Goal: Transaction & Acquisition: Purchase product/service

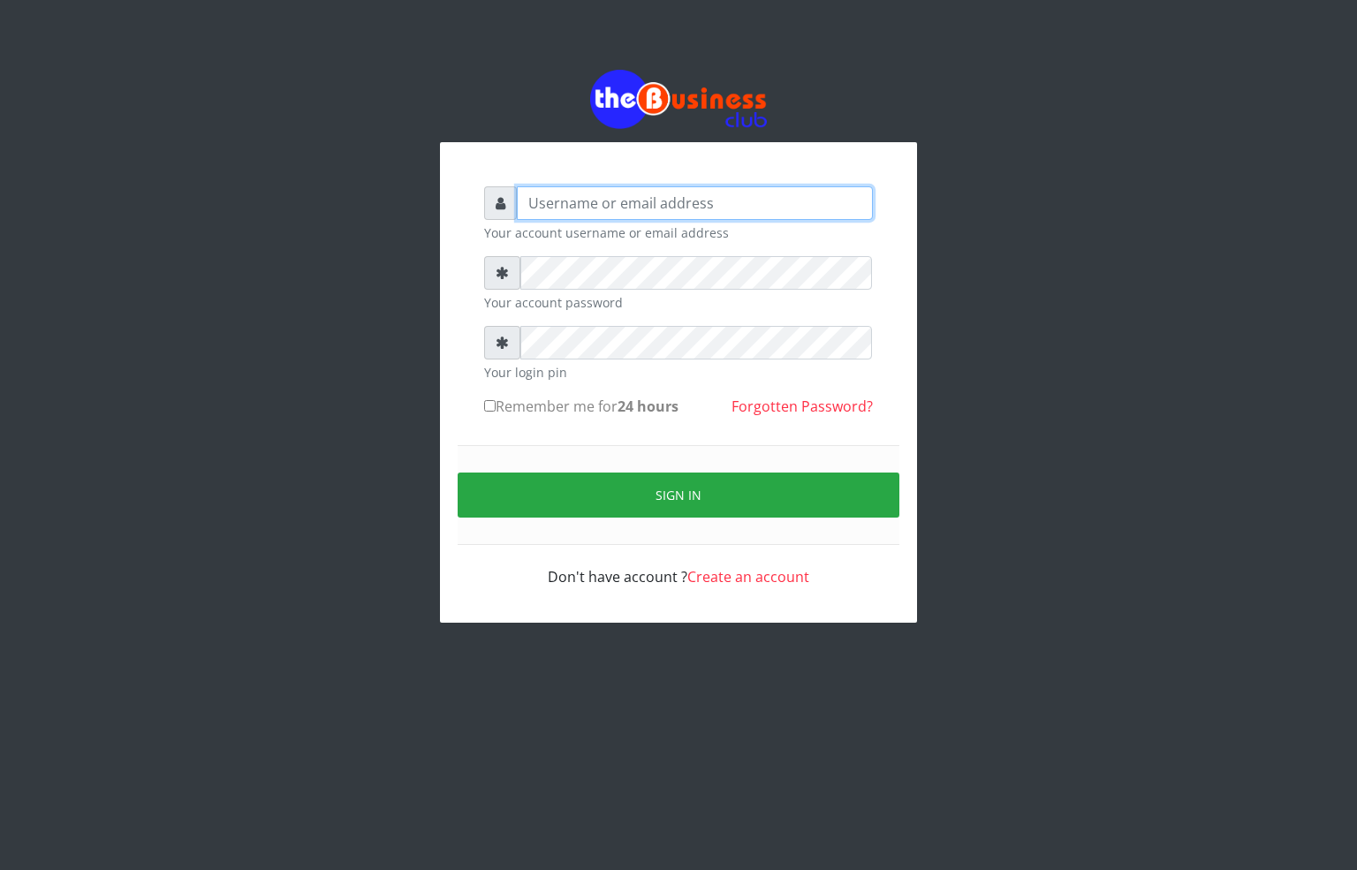
type input "[EMAIL_ADDRESS][DOMAIN_NAME]"
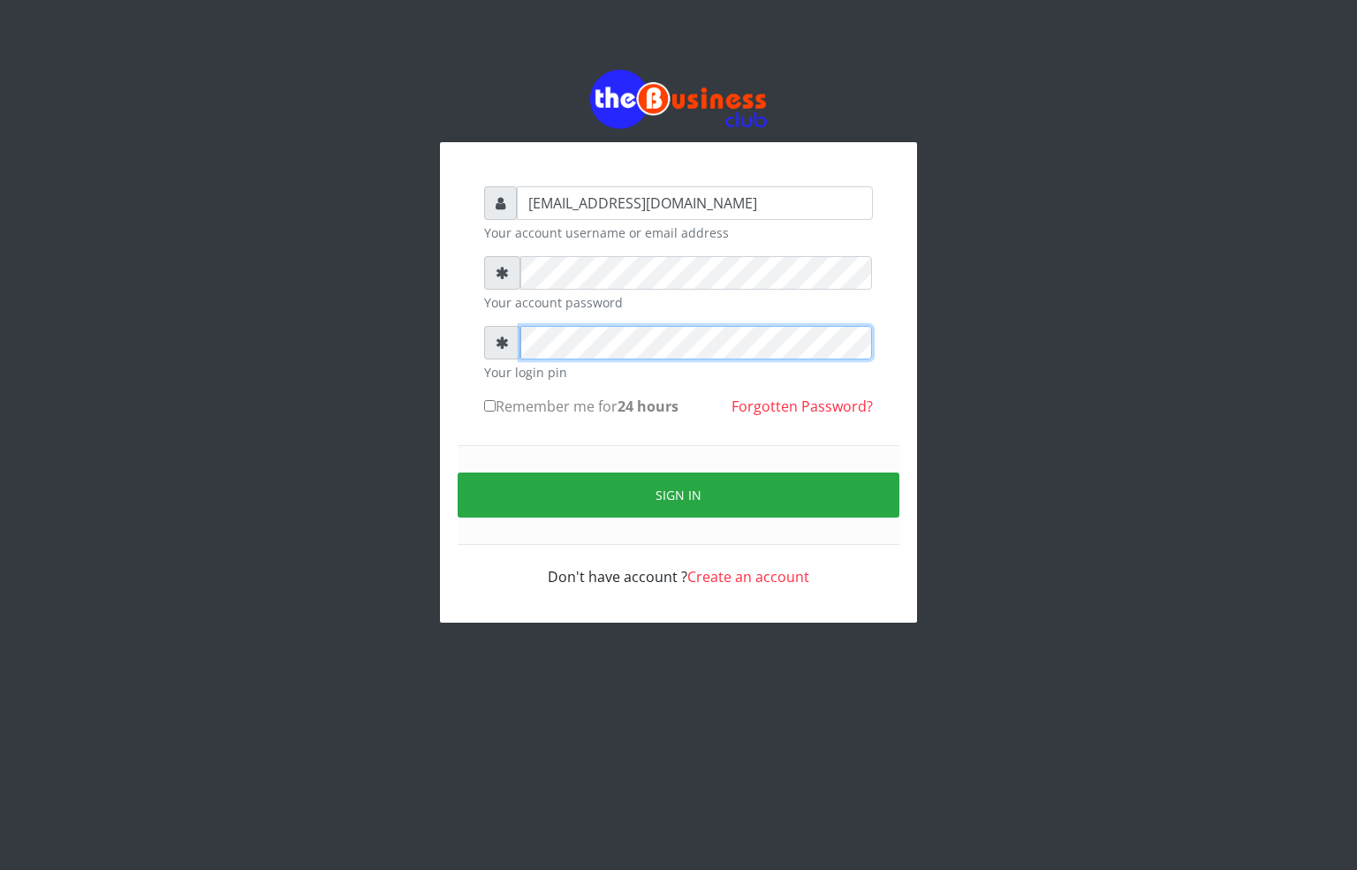
click at [432, 363] on div "[EMAIL_ADDRESS][DOMAIN_NAME] Your account username or email address Your accoun…" at bounding box center [678, 346] width 1007 height 693
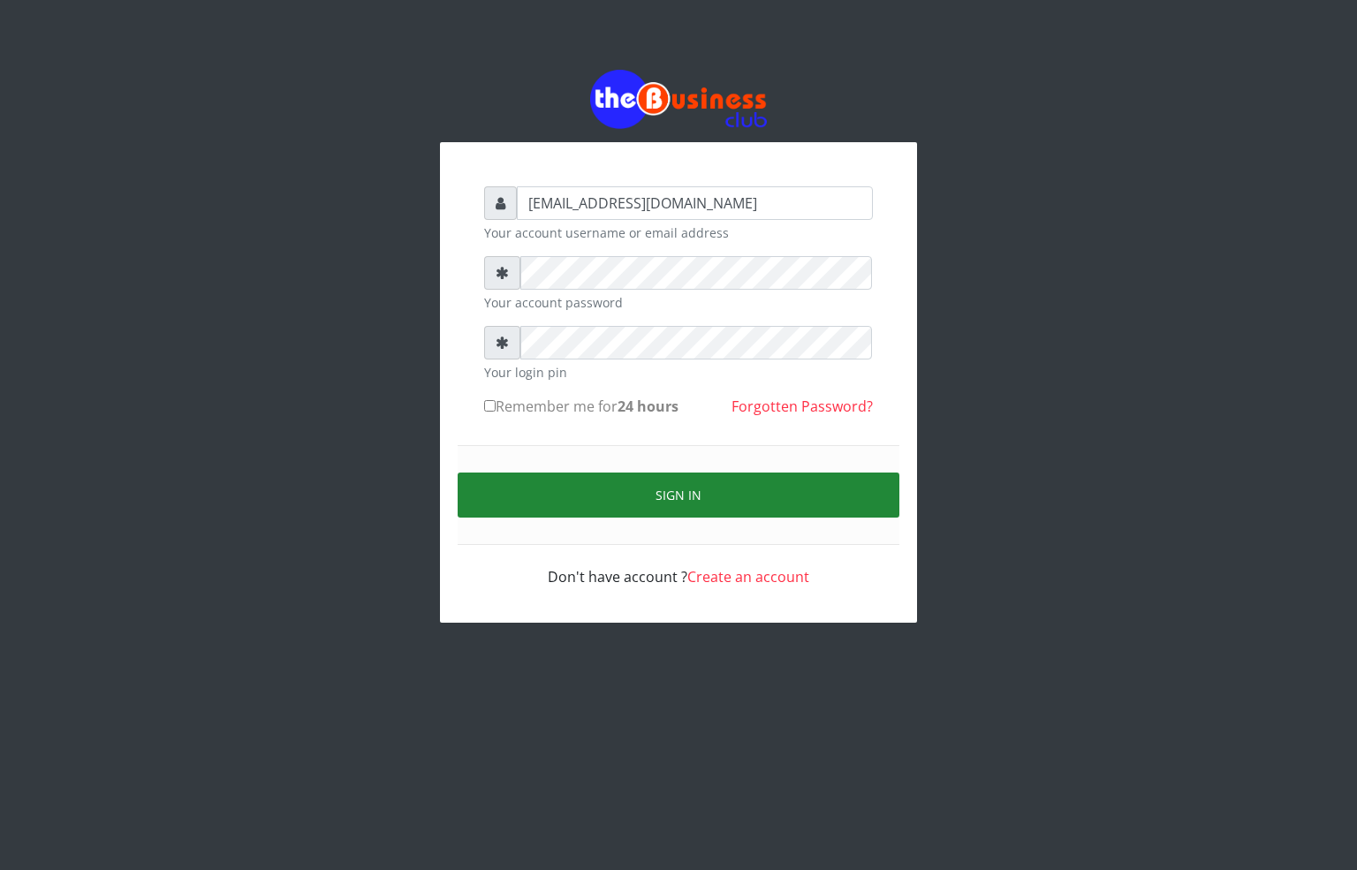
click at [592, 488] on button "Sign in" at bounding box center [679, 495] width 442 height 45
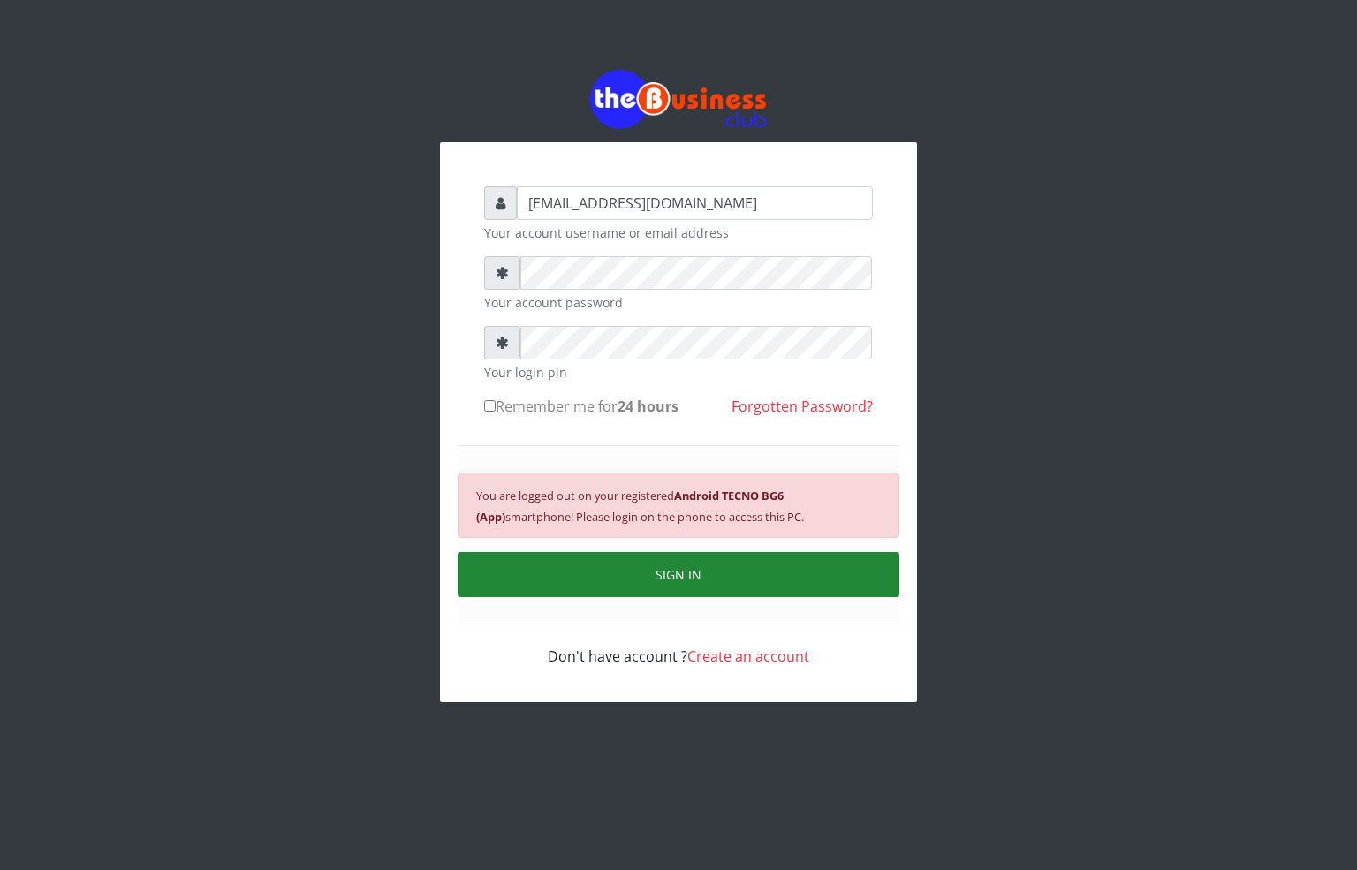
click at [602, 567] on button "SIGN IN" at bounding box center [679, 574] width 442 height 45
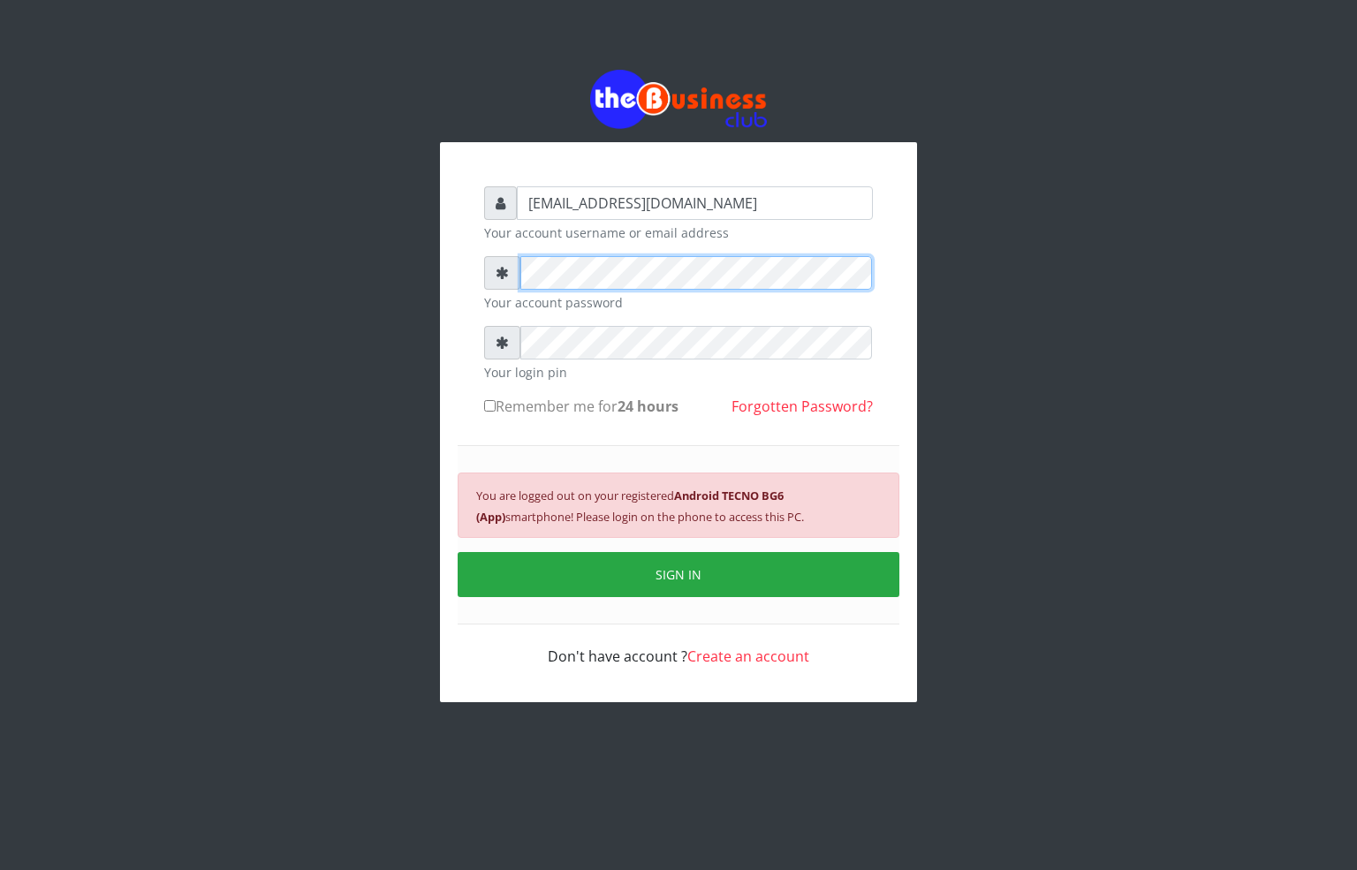
click at [465, 273] on div "alfredglad1111@gmail.com Your account username or email address Your account pa…" at bounding box center [678, 422] width 477 height 560
drag, startPoint x: 840, startPoint y: 501, endPoint x: 690, endPoint y: 506, distance: 150.3
click at [690, 506] on div "You are logged out on your registered Android TECNO BG6 (App) smartphone! Pleas…" at bounding box center [679, 505] width 442 height 65
click at [976, 440] on div "alfredglad1111@gmail.com Your account username or email address Your account pa…" at bounding box center [678, 386] width 1007 height 772
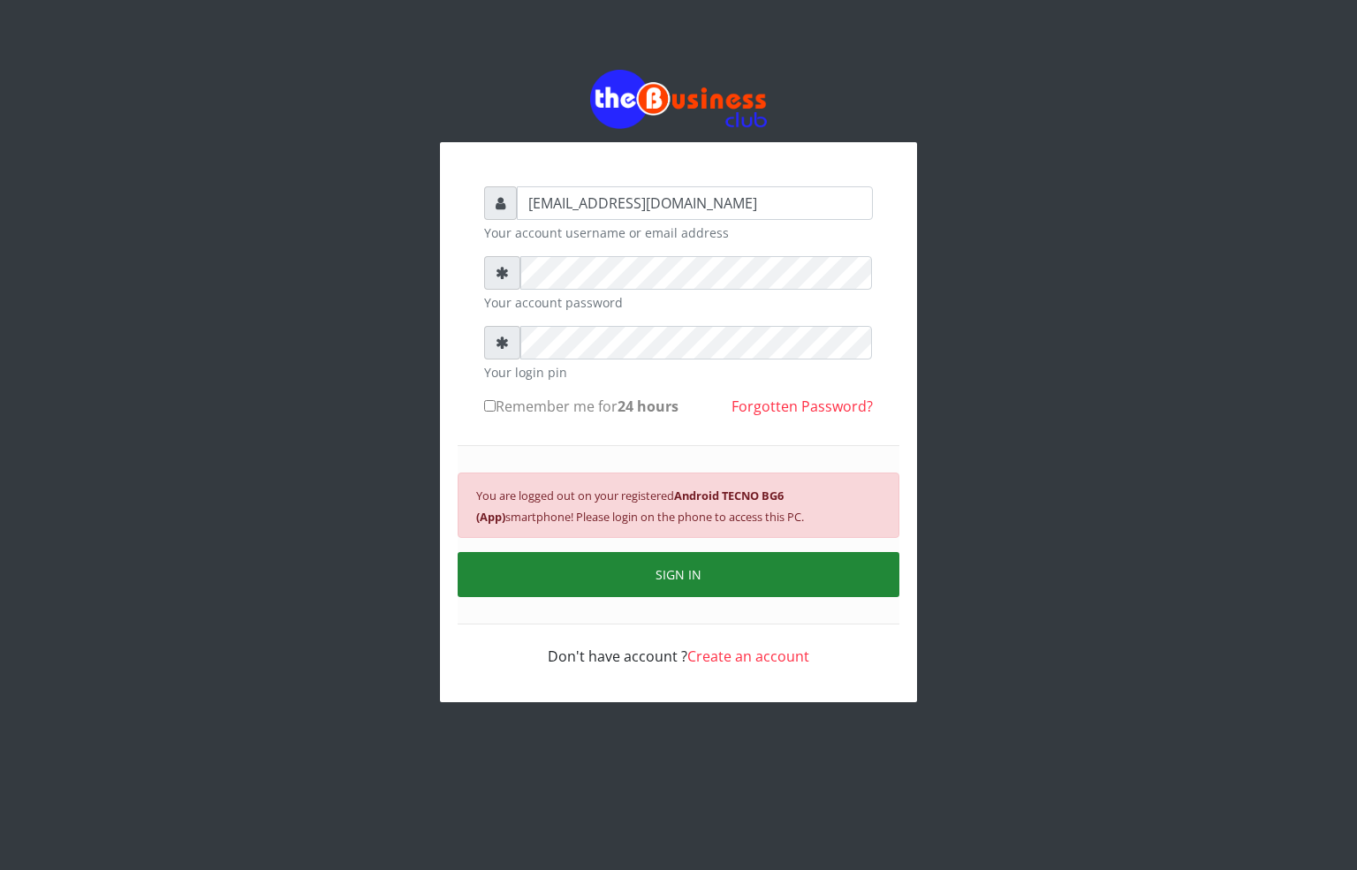
click at [632, 578] on button "SIGN IN" at bounding box center [679, 574] width 442 height 45
click at [660, 587] on button "SIGN IN" at bounding box center [679, 574] width 442 height 45
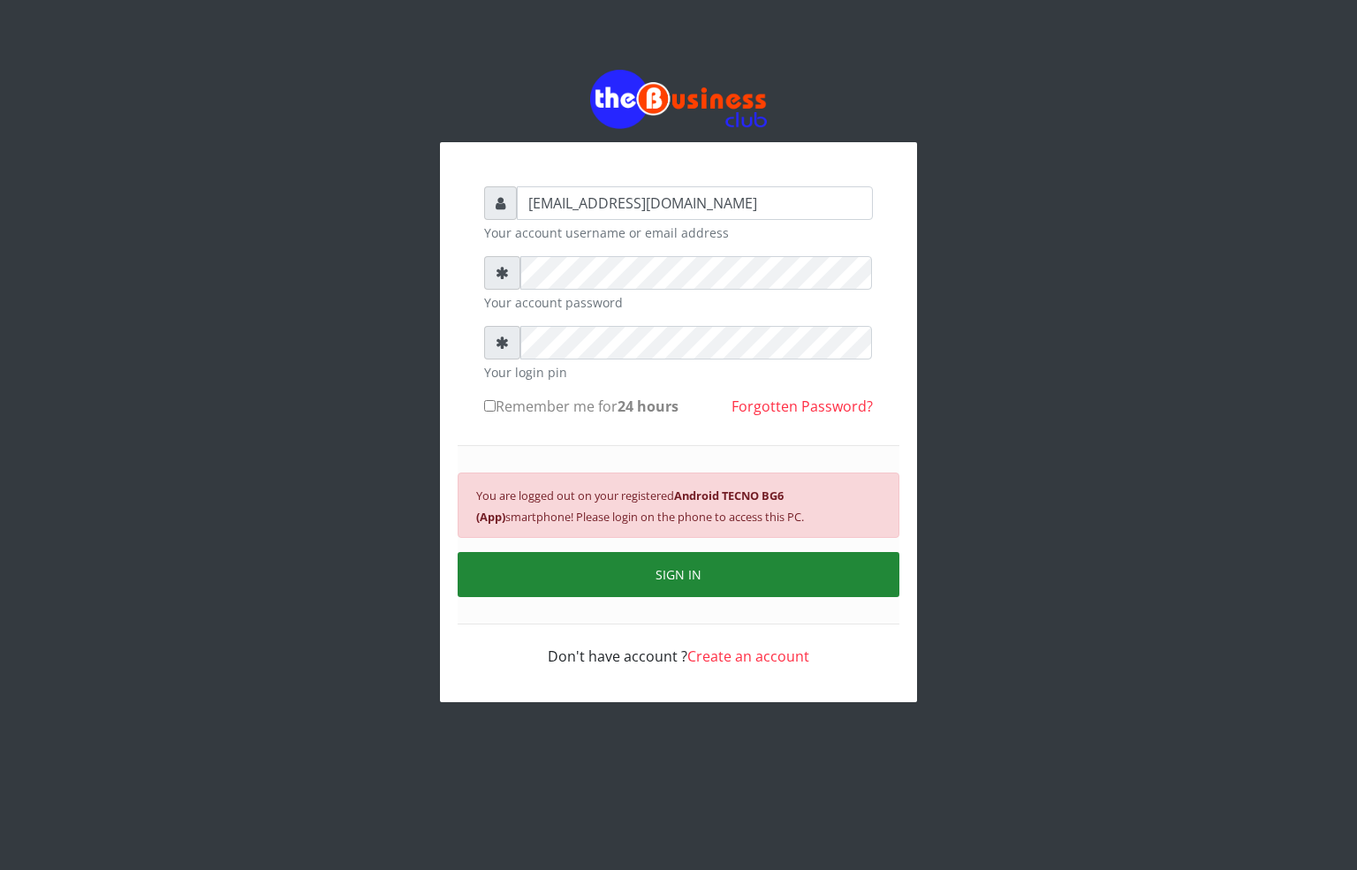
click at [660, 587] on button "SIGN IN" at bounding box center [679, 574] width 442 height 45
click at [616, 567] on button "SIGN IN" at bounding box center [679, 574] width 442 height 45
click at [566, 597] on button "SIGN IN" at bounding box center [679, 574] width 442 height 45
click at [573, 571] on button "SIGN IN" at bounding box center [679, 574] width 442 height 45
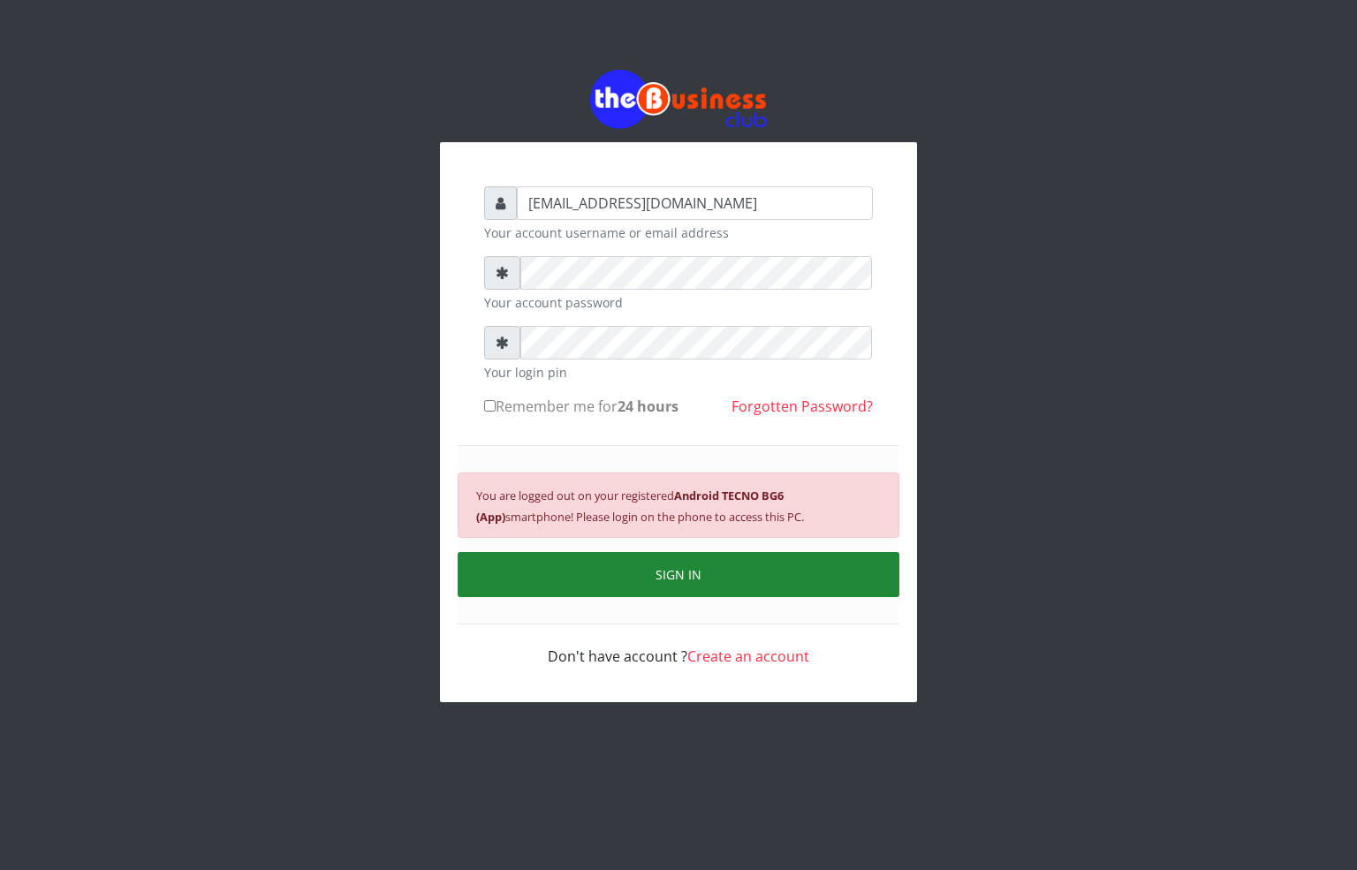
click at [573, 571] on button "SIGN IN" at bounding box center [679, 574] width 442 height 45
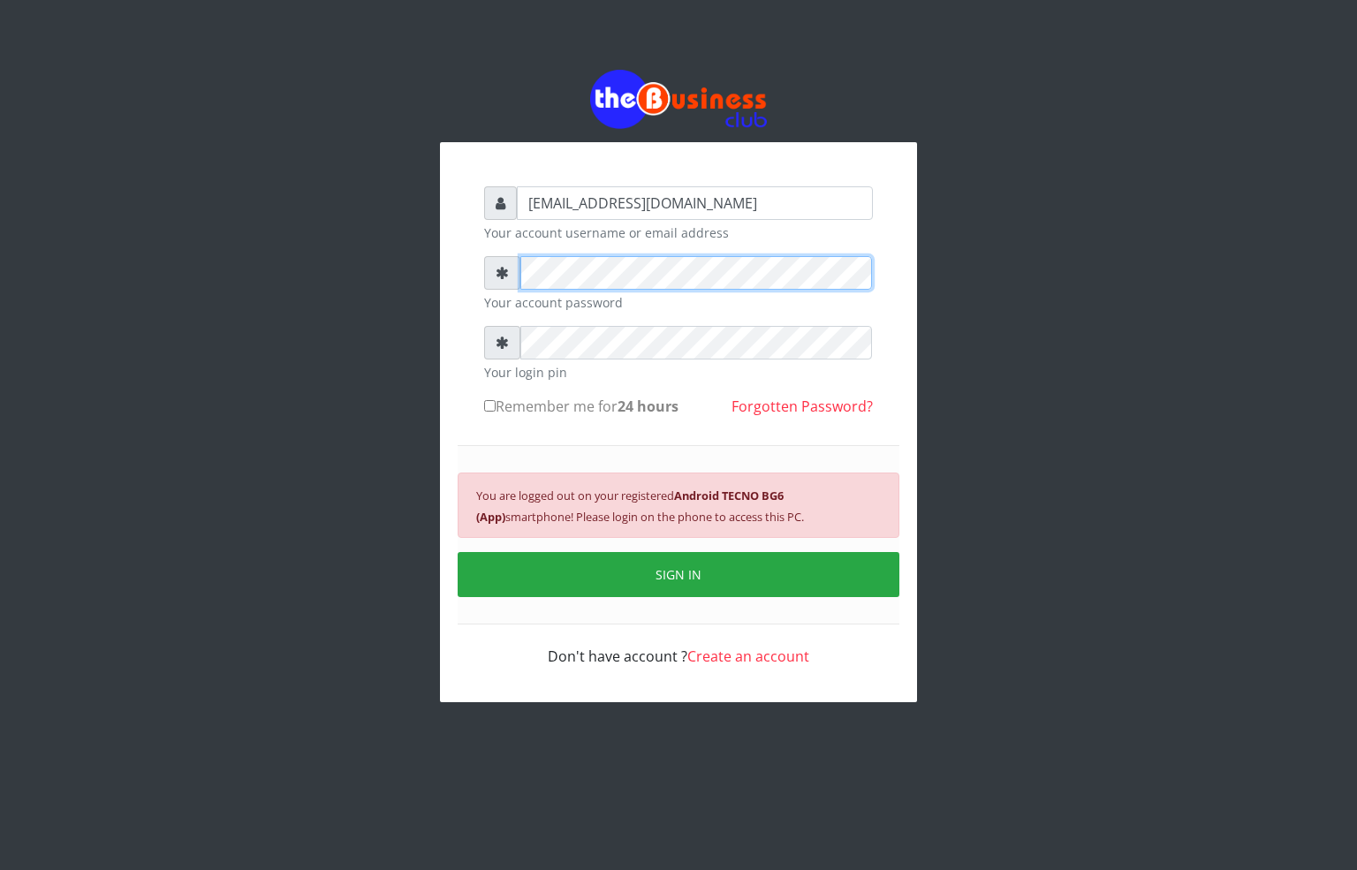
click at [364, 286] on div "alfredglad1111@gmail.com Your account username or email address Your account pa…" at bounding box center [678, 386] width 1007 height 772
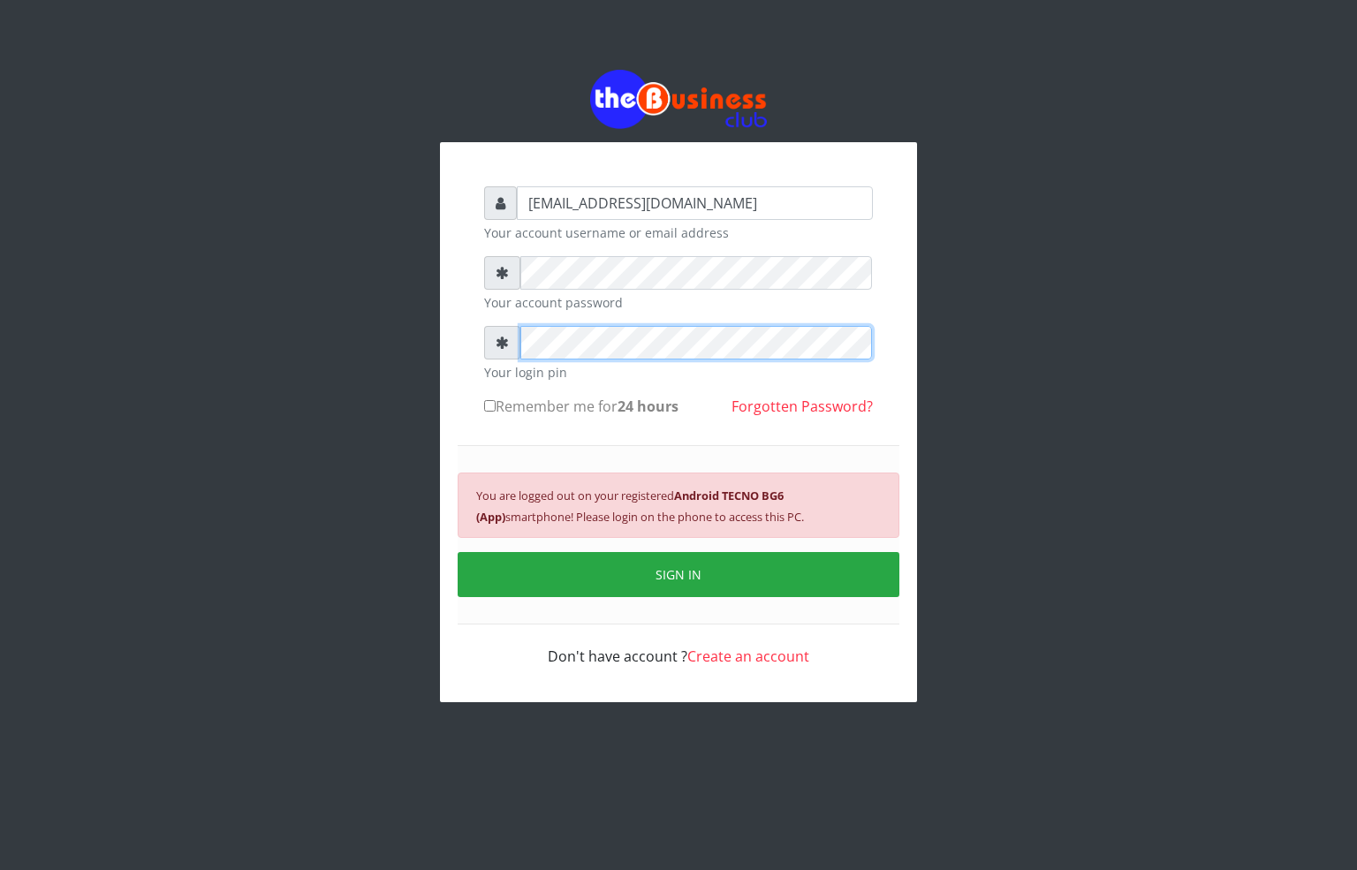
click at [377, 376] on div "alfredglad1111@gmail.com Your account username or email address Your account pa…" at bounding box center [678, 386] width 1007 height 772
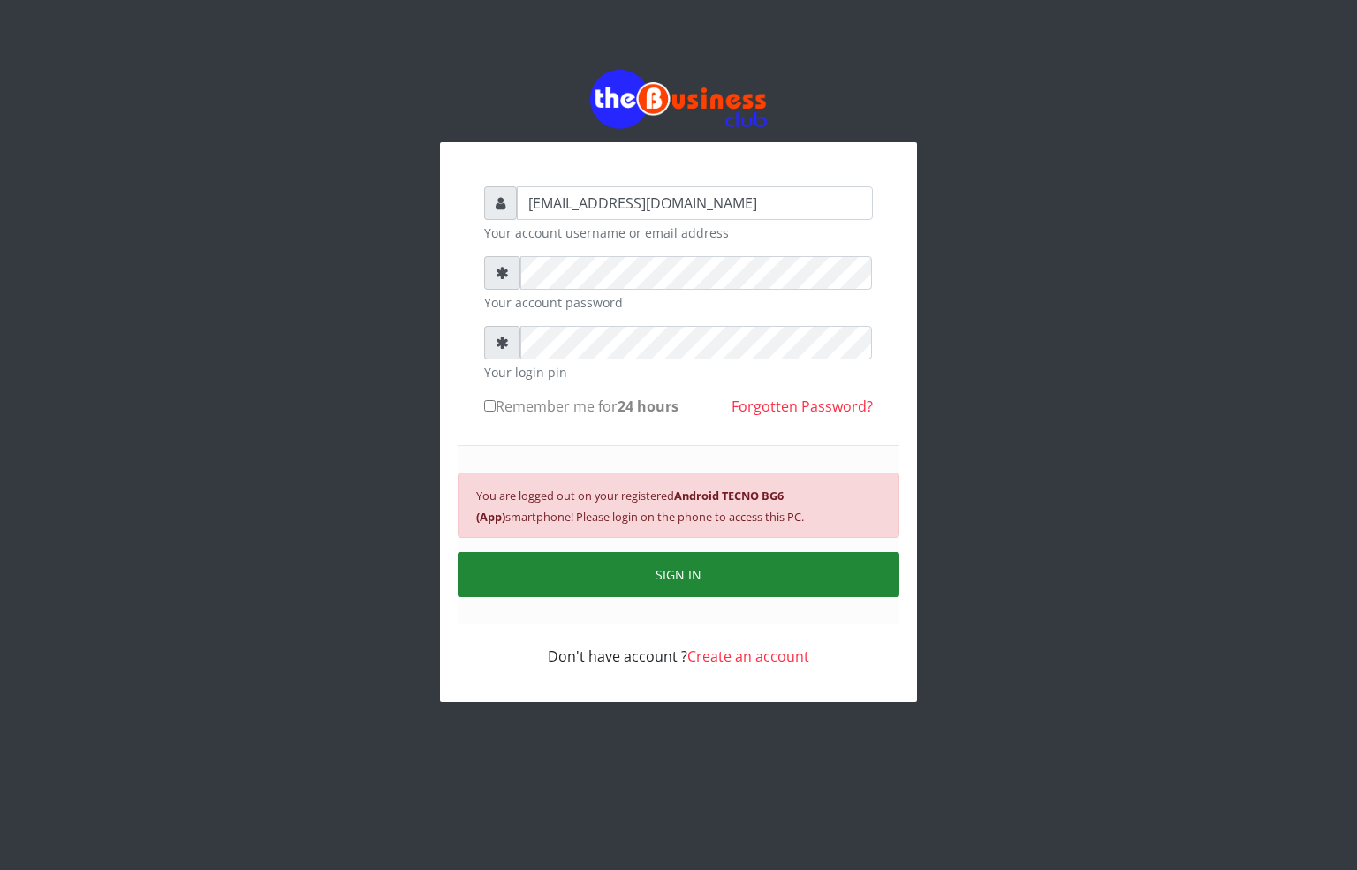
click at [604, 584] on button "SIGN IN" at bounding box center [679, 574] width 442 height 45
click at [603, 584] on button "SIGN IN" at bounding box center [679, 574] width 442 height 45
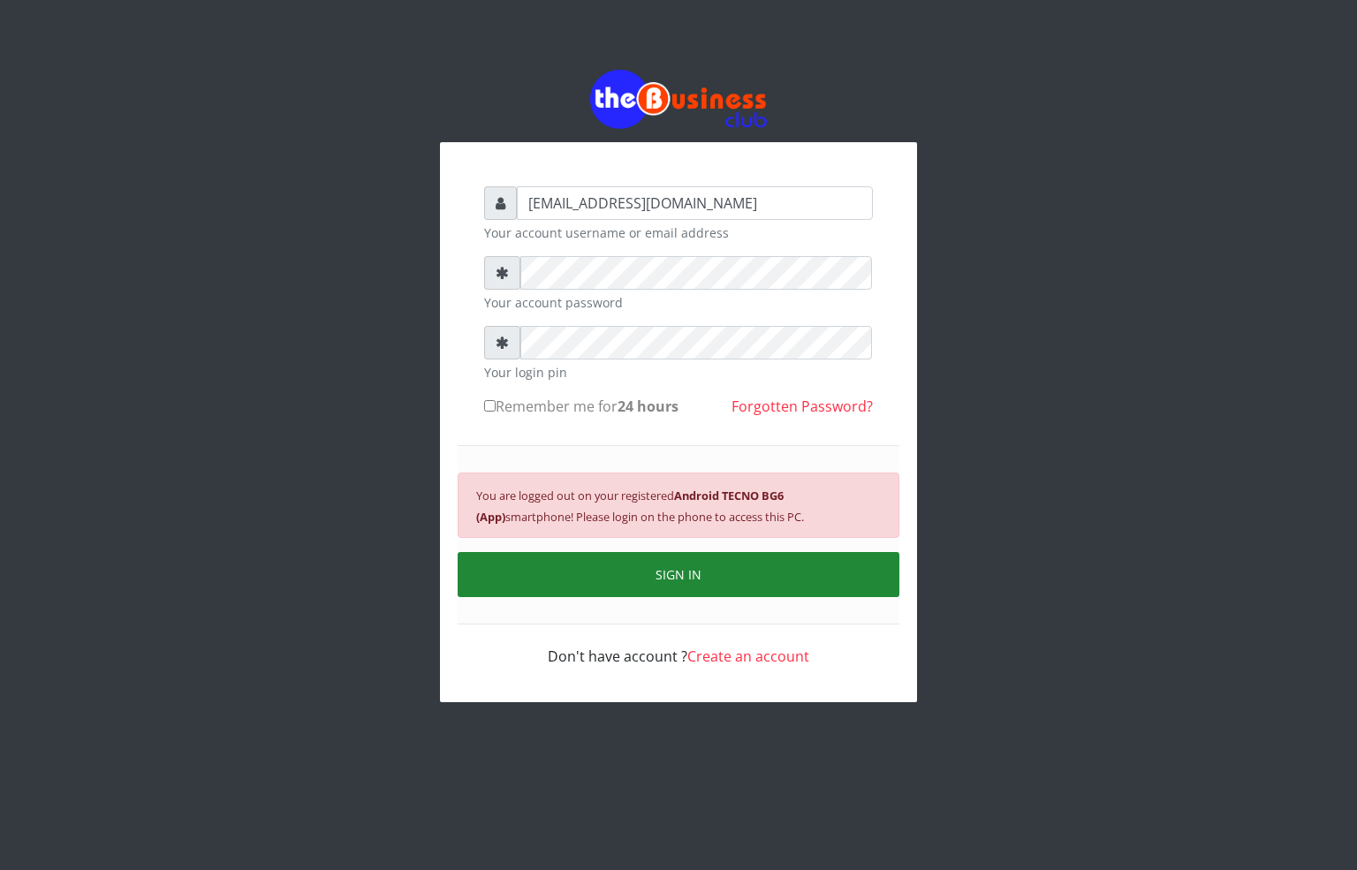
click at [555, 581] on button "SIGN IN" at bounding box center [679, 574] width 442 height 45
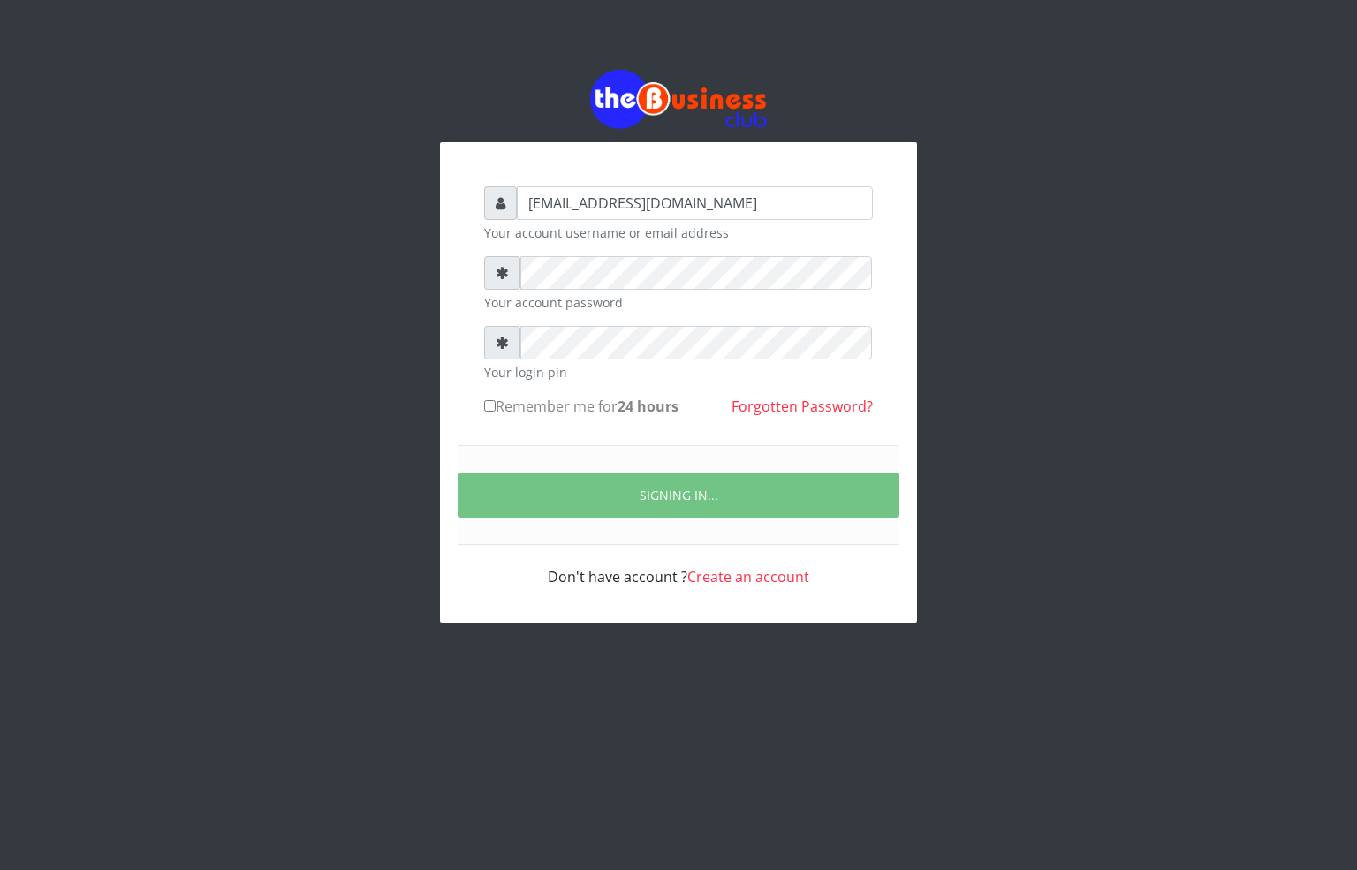
click at [488, 409] on input "Remember me for 24 hours" at bounding box center [489, 405] width 11 height 11
checkbox input "true"
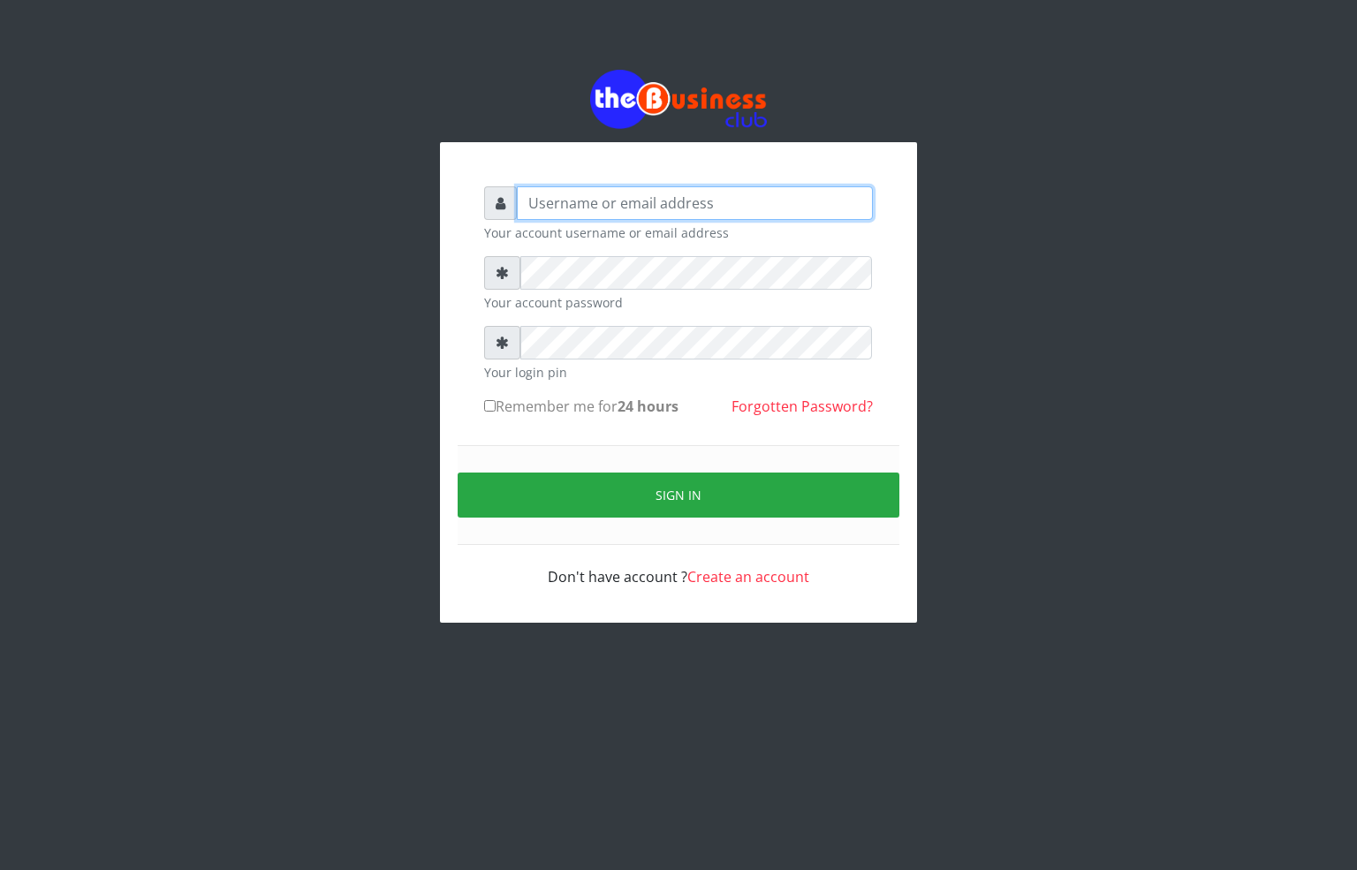
type input "alfredglad1111@gmail.com"
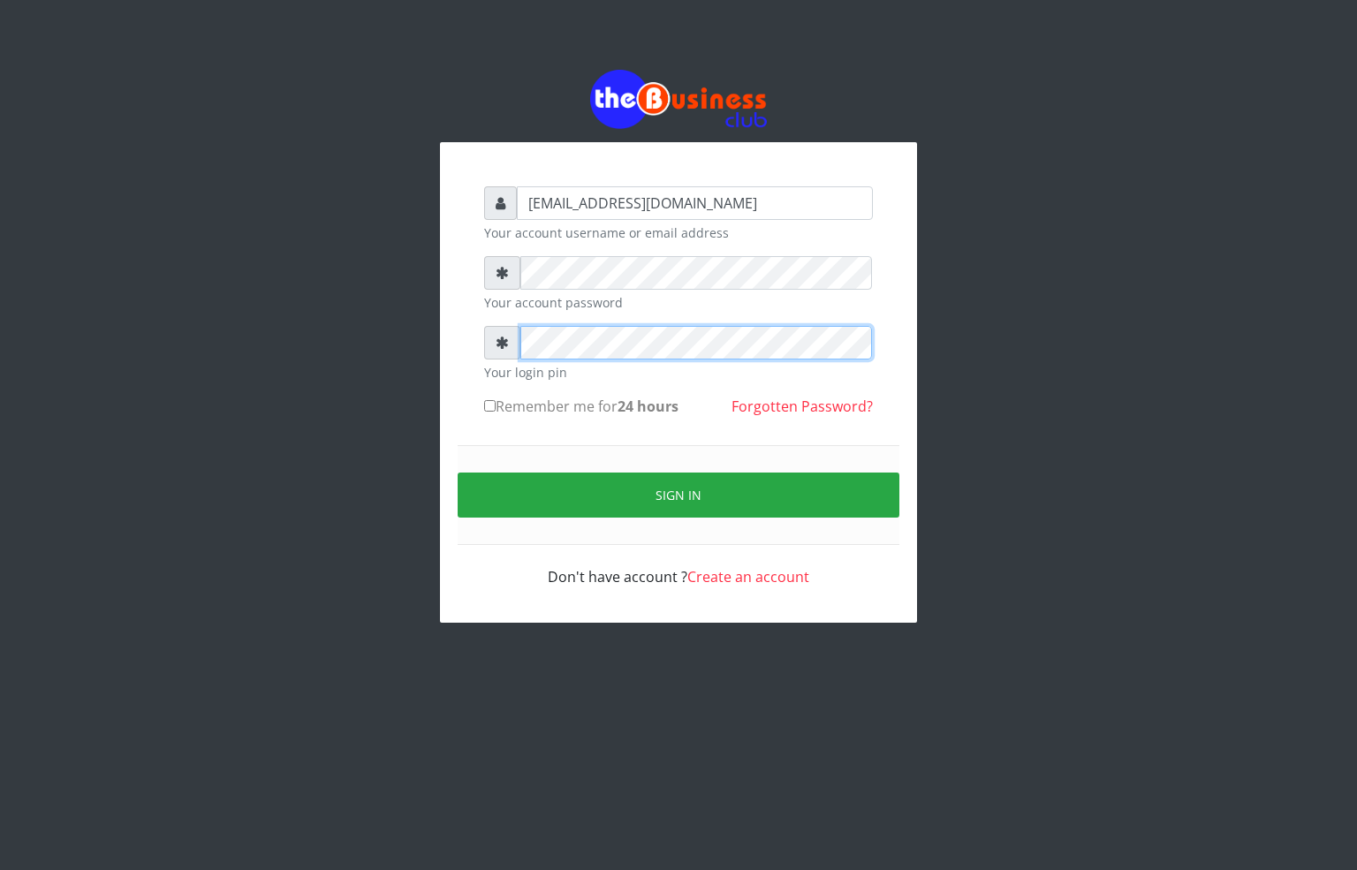
click at [478, 366] on div "alfredglad1111@gmail.com Your account username or email address Your account pa…" at bounding box center [679, 387] width 424 height 436
click at [490, 411] on input "Remember me for 24 hours" at bounding box center [489, 405] width 11 height 11
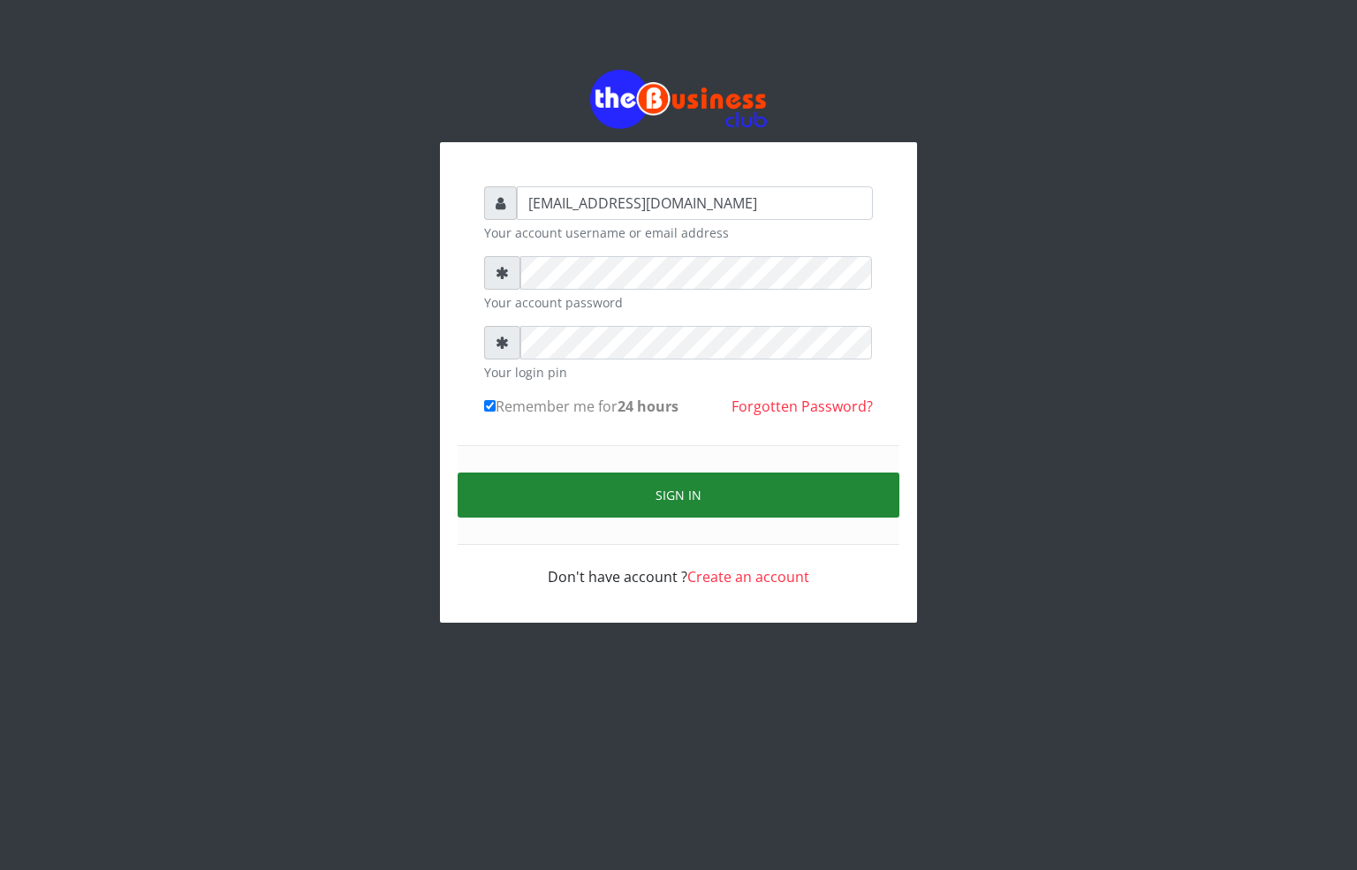
click at [530, 499] on button "Sign in" at bounding box center [679, 495] width 442 height 45
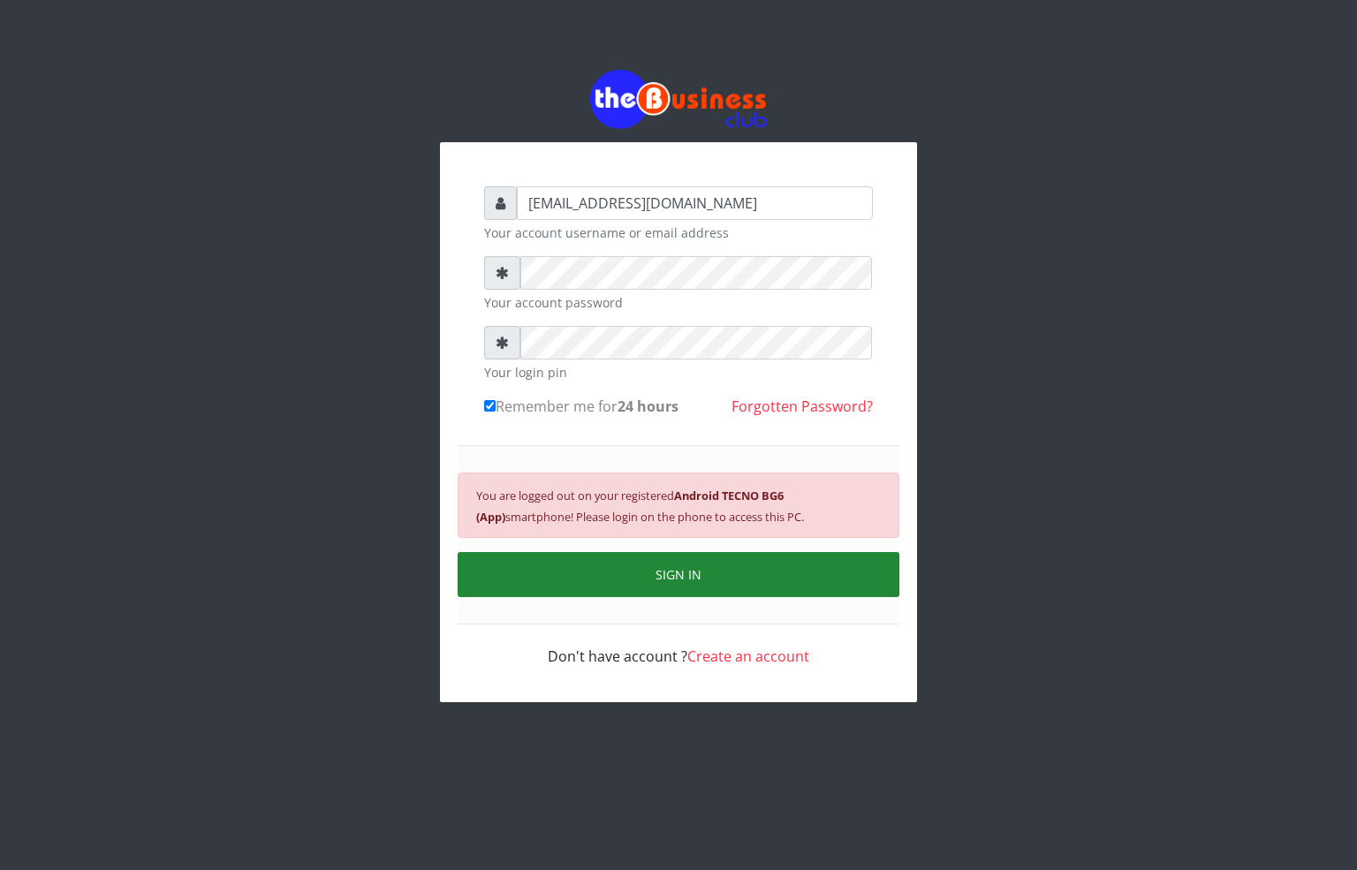
click at [661, 581] on button "SIGN IN" at bounding box center [679, 574] width 442 height 45
click at [656, 579] on button "SIGN IN" at bounding box center [679, 574] width 442 height 45
click at [660, 571] on button "SIGN IN" at bounding box center [679, 574] width 442 height 45
click at [733, 573] on button "SIGN IN" at bounding box center [679, 574] width 442 height 45
click at [724, 573] on button "SIGN IN" at bounding box center [679, 574] width 442 height 45
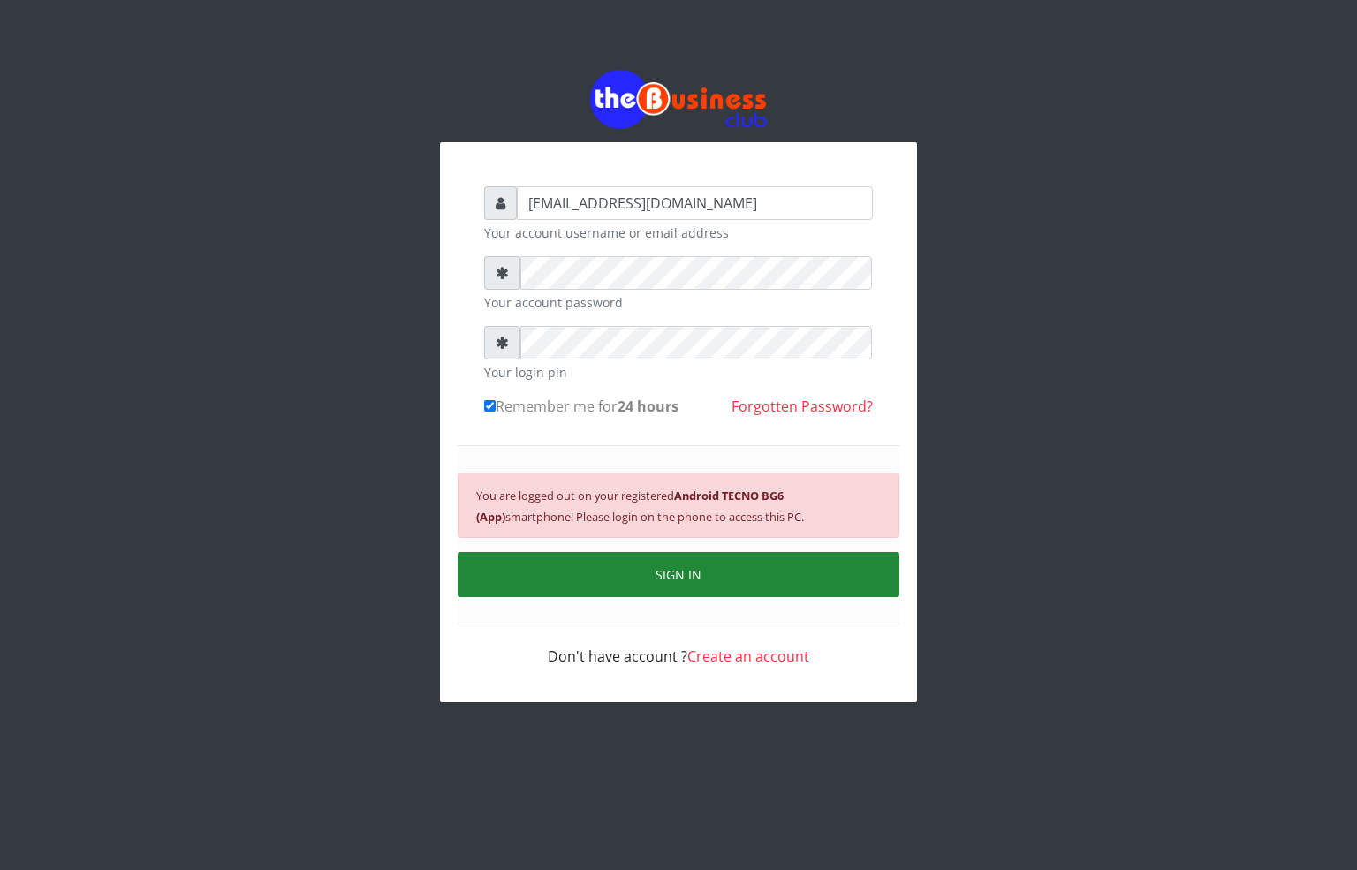
click at [542, 584] on button "SIGN IN" at bounding box center [679, 574] width 442 height 45
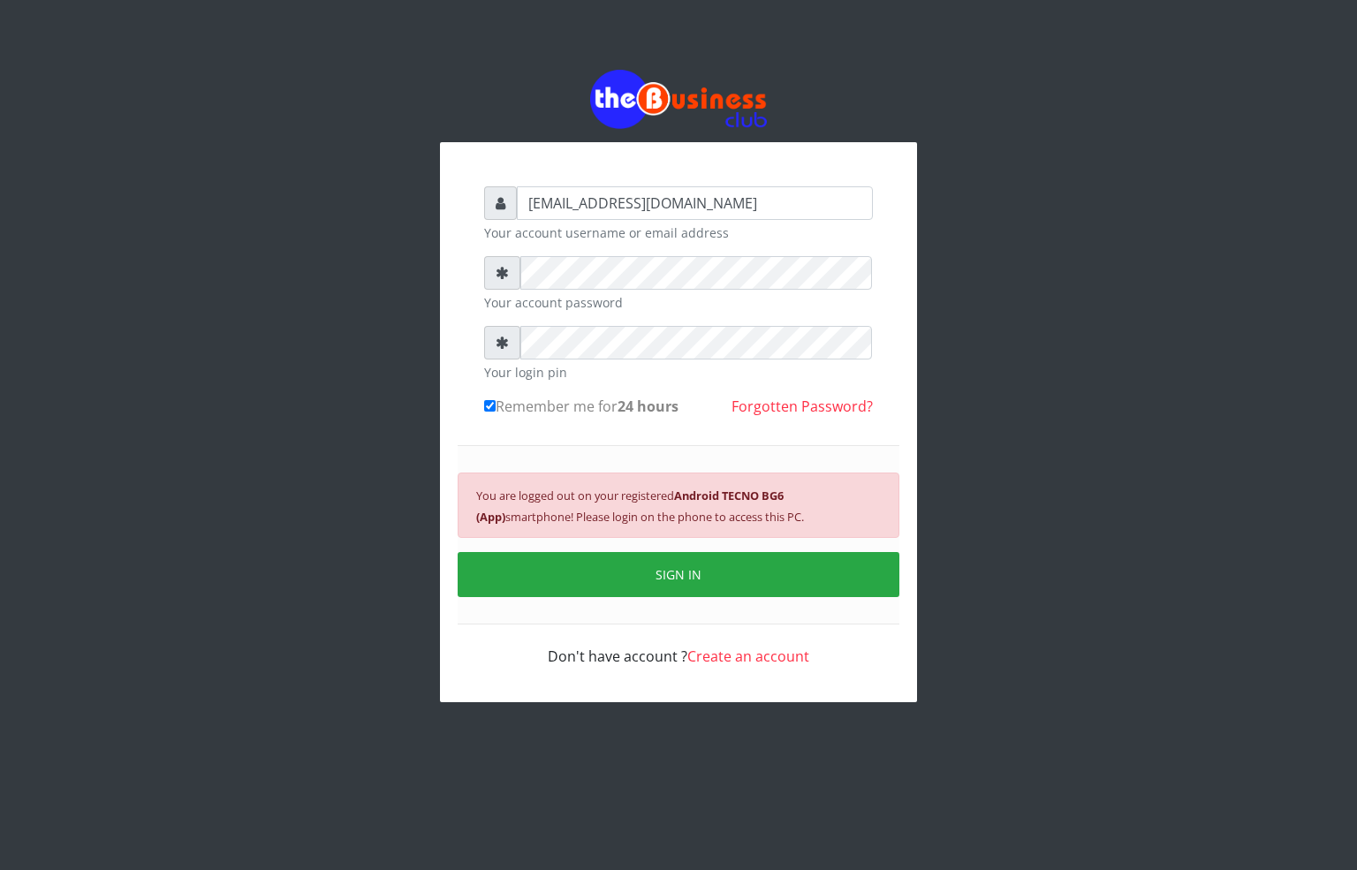
click at [490, 408] on input "Remember me for 24 hours" at bounding box center [489, 405] width 11 height 11
checkbox input "true"
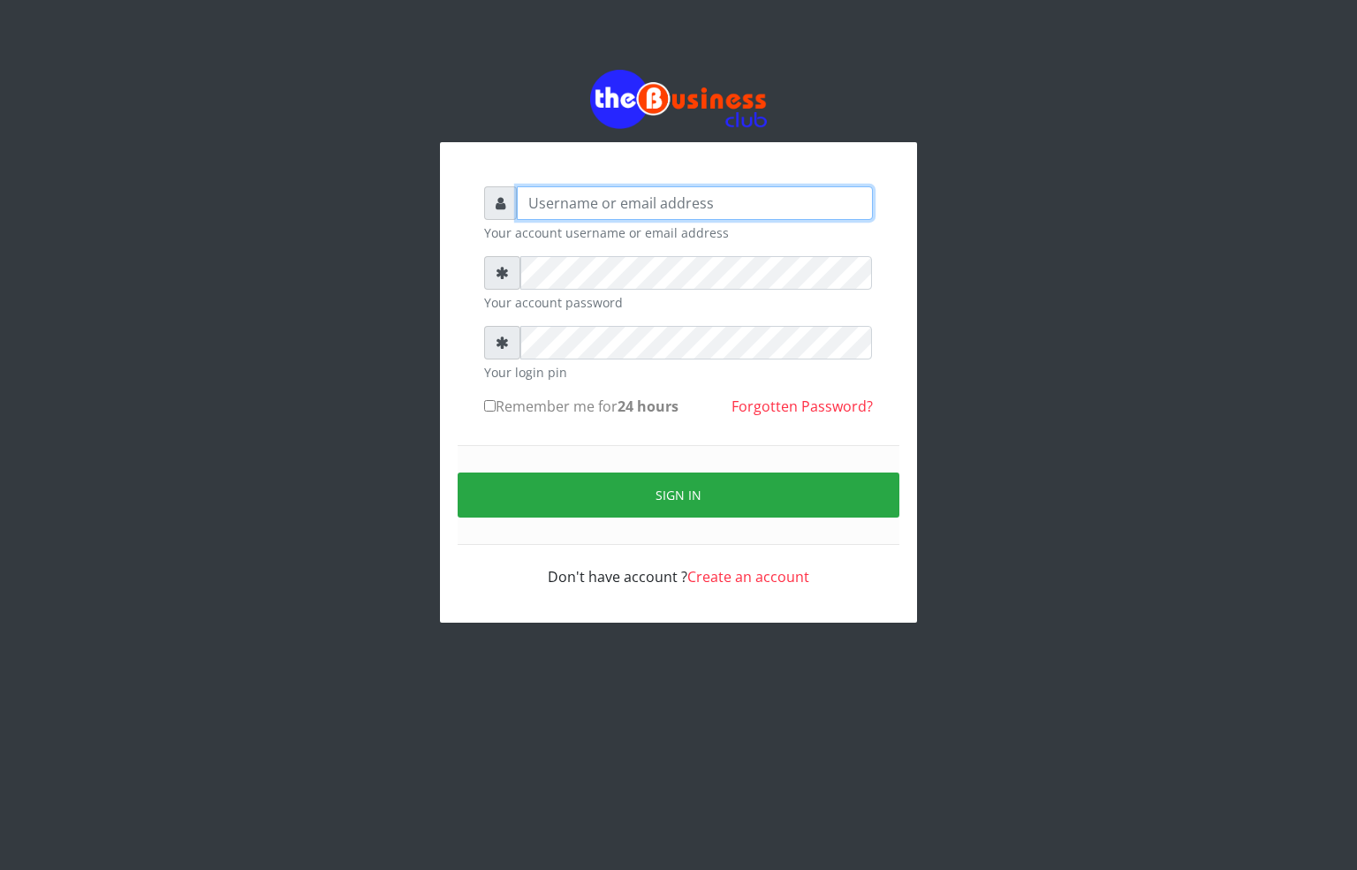
type input "[EMAIL_ADDRESS][DOMAIN_NAME]"
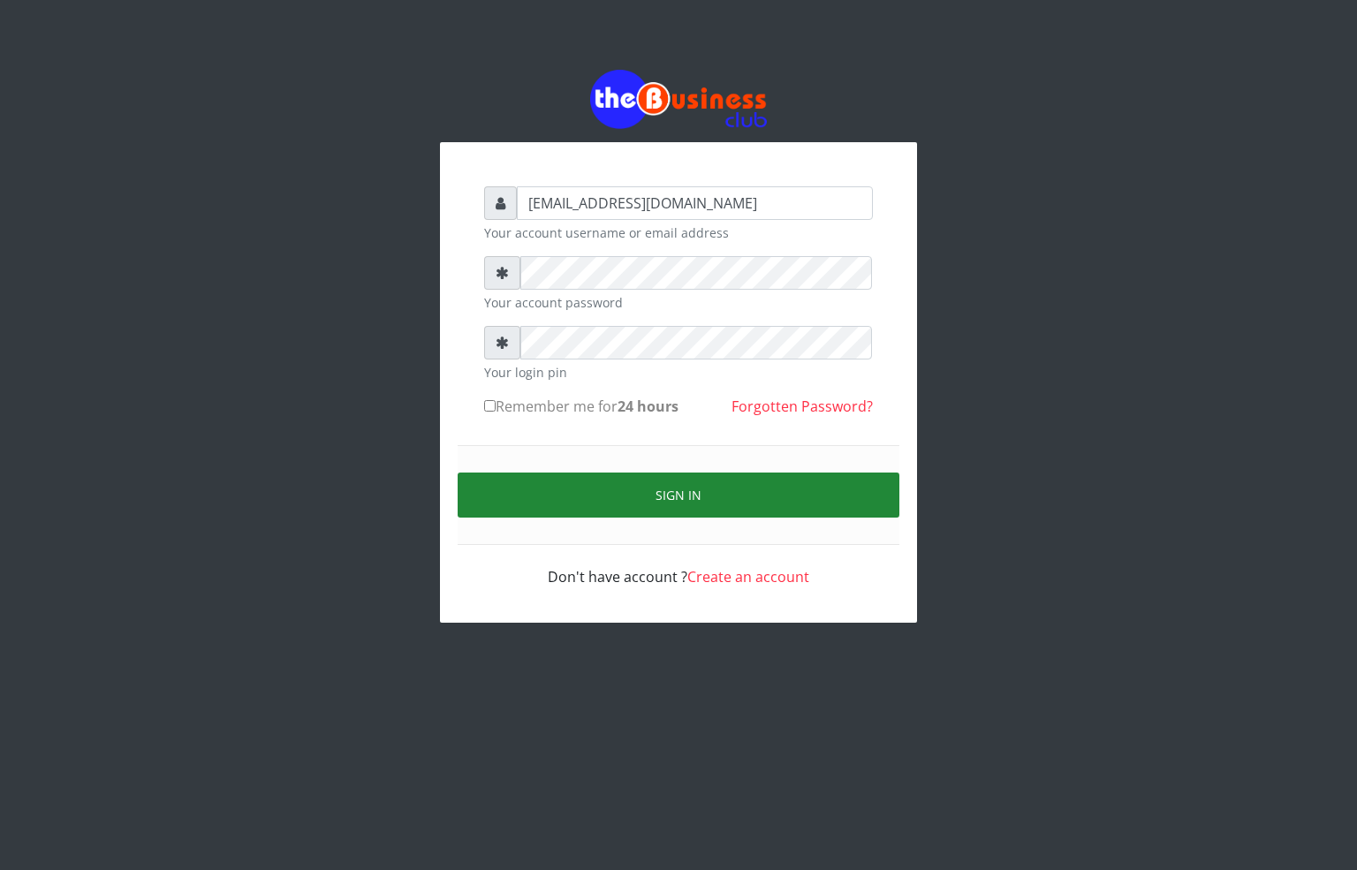
click at [618, 485] on button "Sign in" at bounding box center [679, 495] width 442 height 45
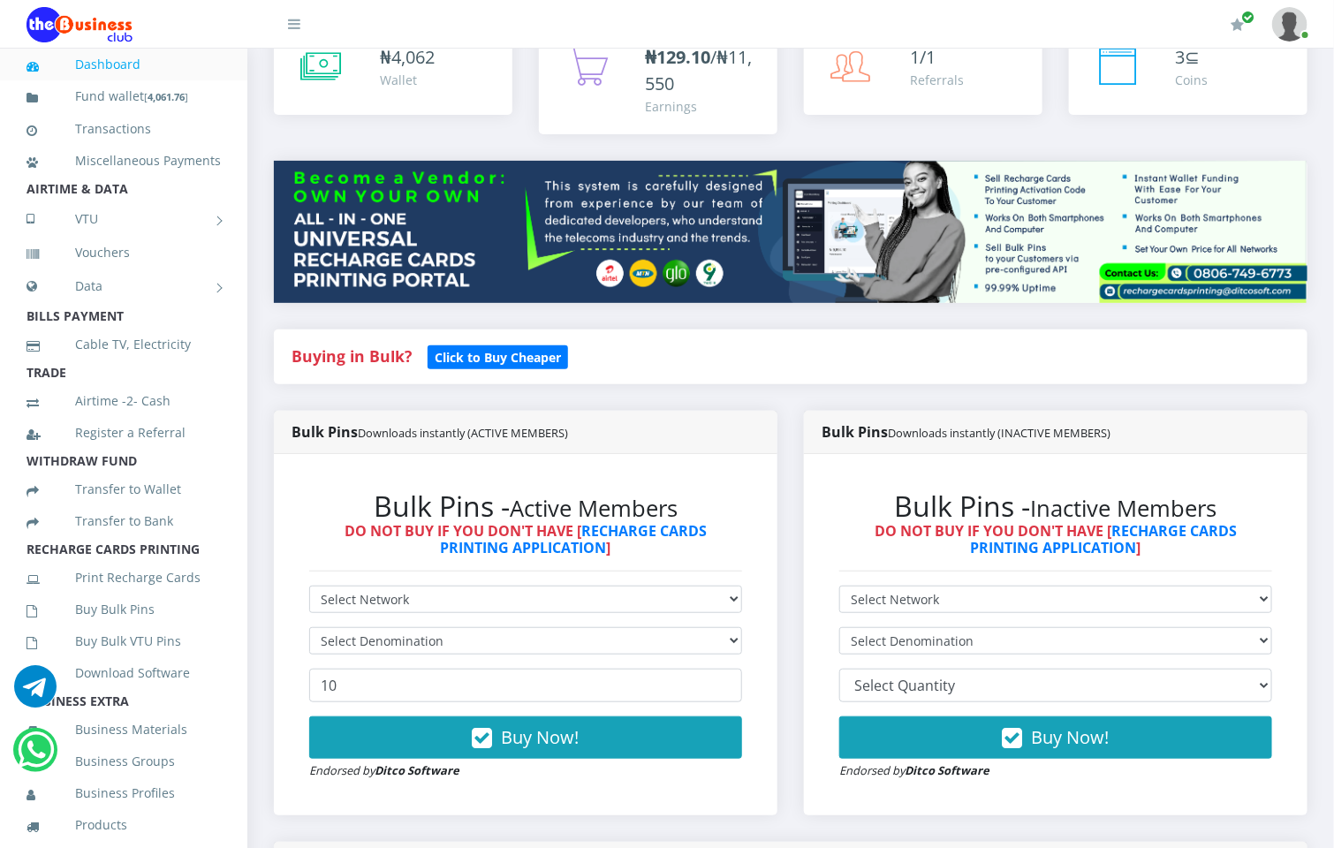
scroll to position [265, 0]
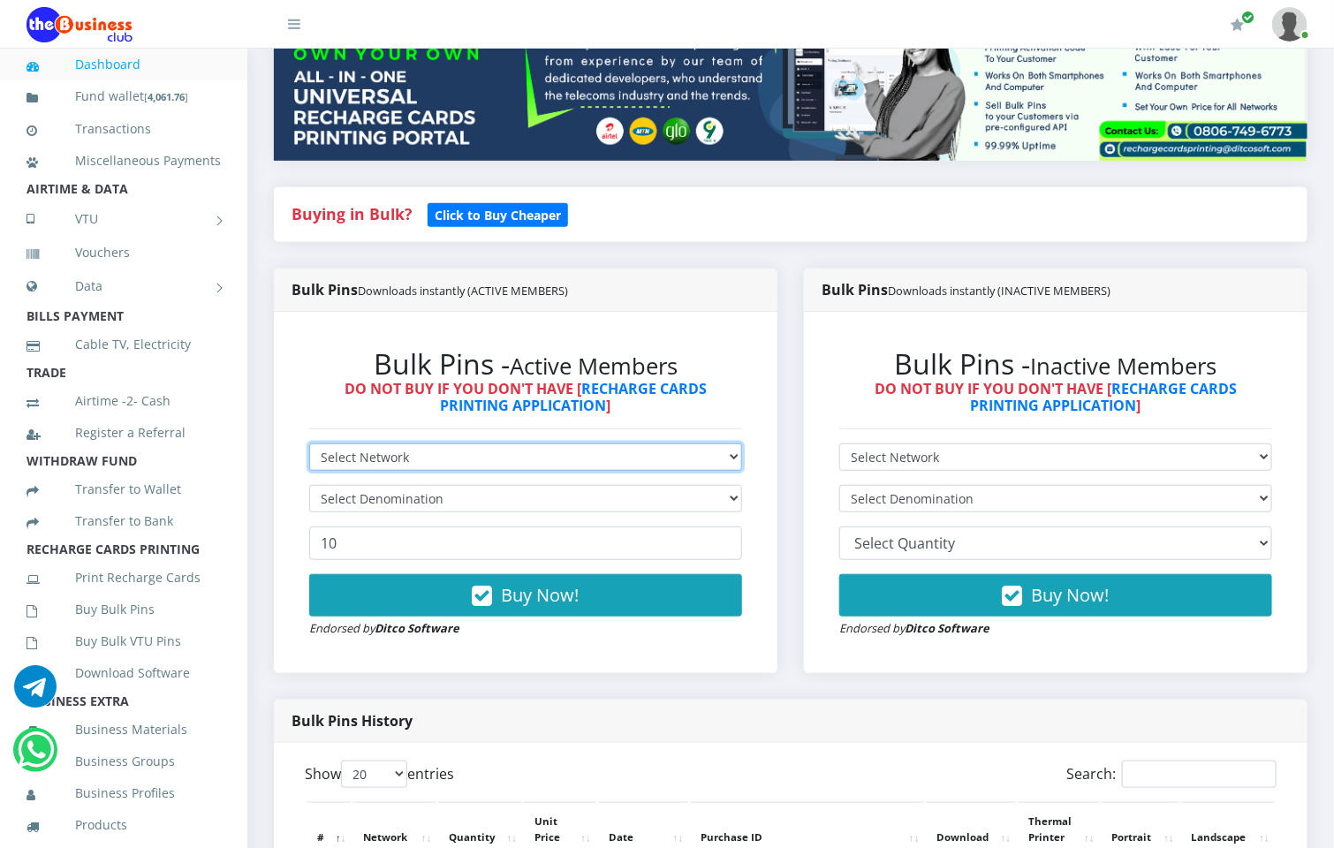
click at [432, 444] on select "Select Network MTN Globacom 9Mobile Airtel" at bounding box center [525, 457] width 433 height 27
select select "MTN"
click at [309, 444] on select "Select Network MTN Globacom 9Mobile Airtel" at bounding box center [525, 457] width 433 height 27
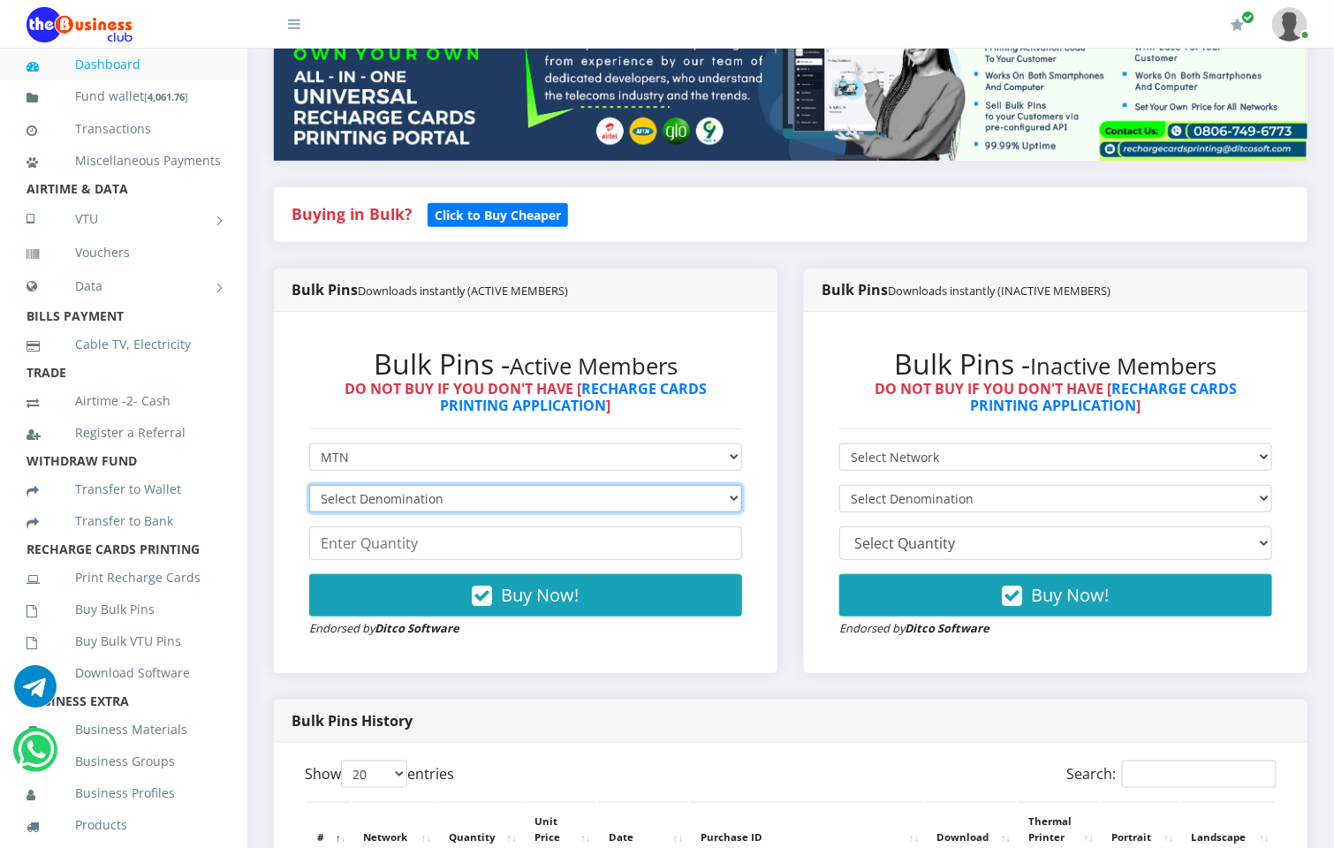
click at [419, 485] on select "Select Denomination MTN NGN100 - ₦96.99 MTN NGN200 - ₦193.98 MTN NGN400 - ₦387.…" at bounding box center [525, 498] width 433 height 27
select select "193.98-200"
click at [309, 485] on select "Select Denomination MTN NGN100 - ₦96.99 MTN NGN200 - ₦193.98 MTN NGN400 - ₦387.…" at bounding box center [525, 498] width 433 height 27
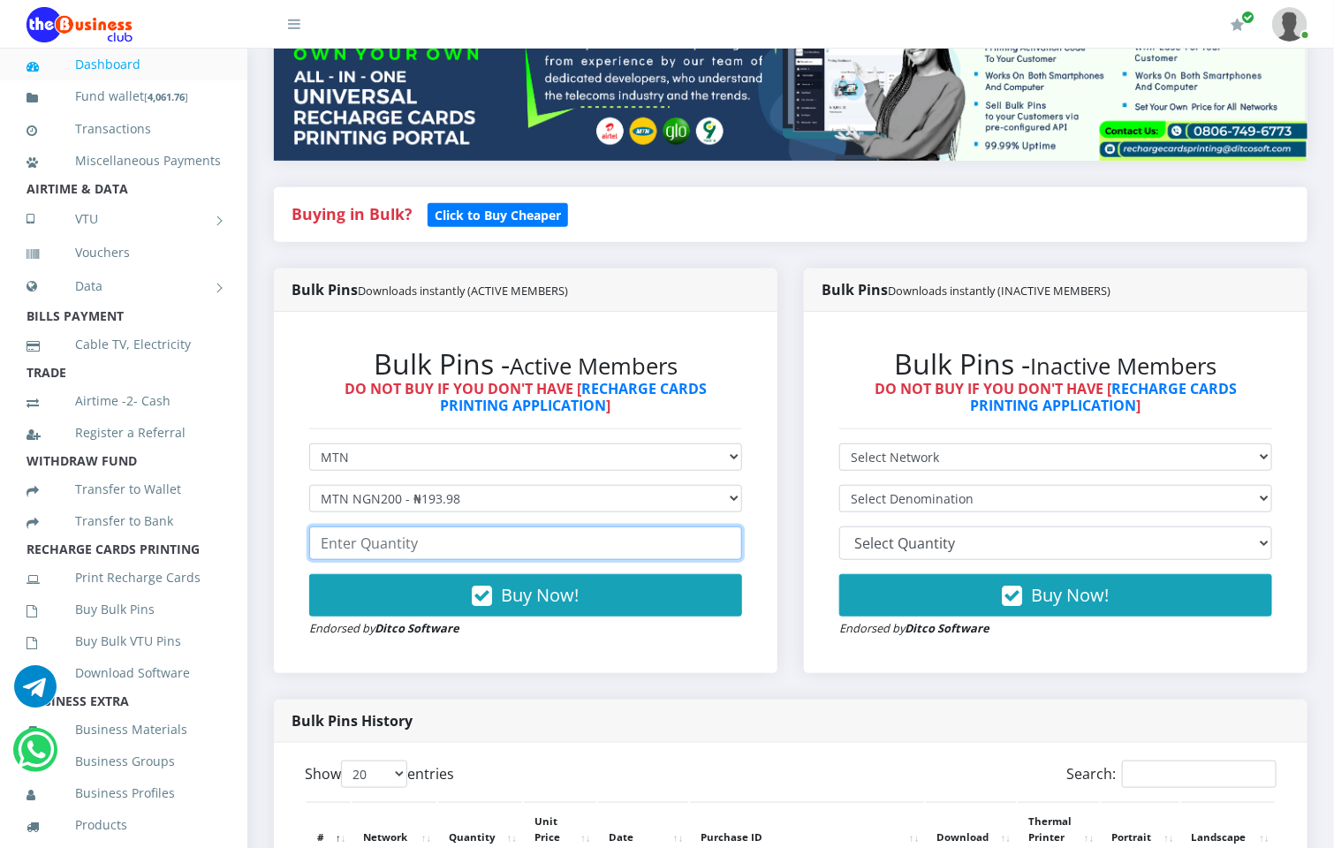
click at [440, 527] on input "number" at bounding box center [525, 544] width 433 height 34
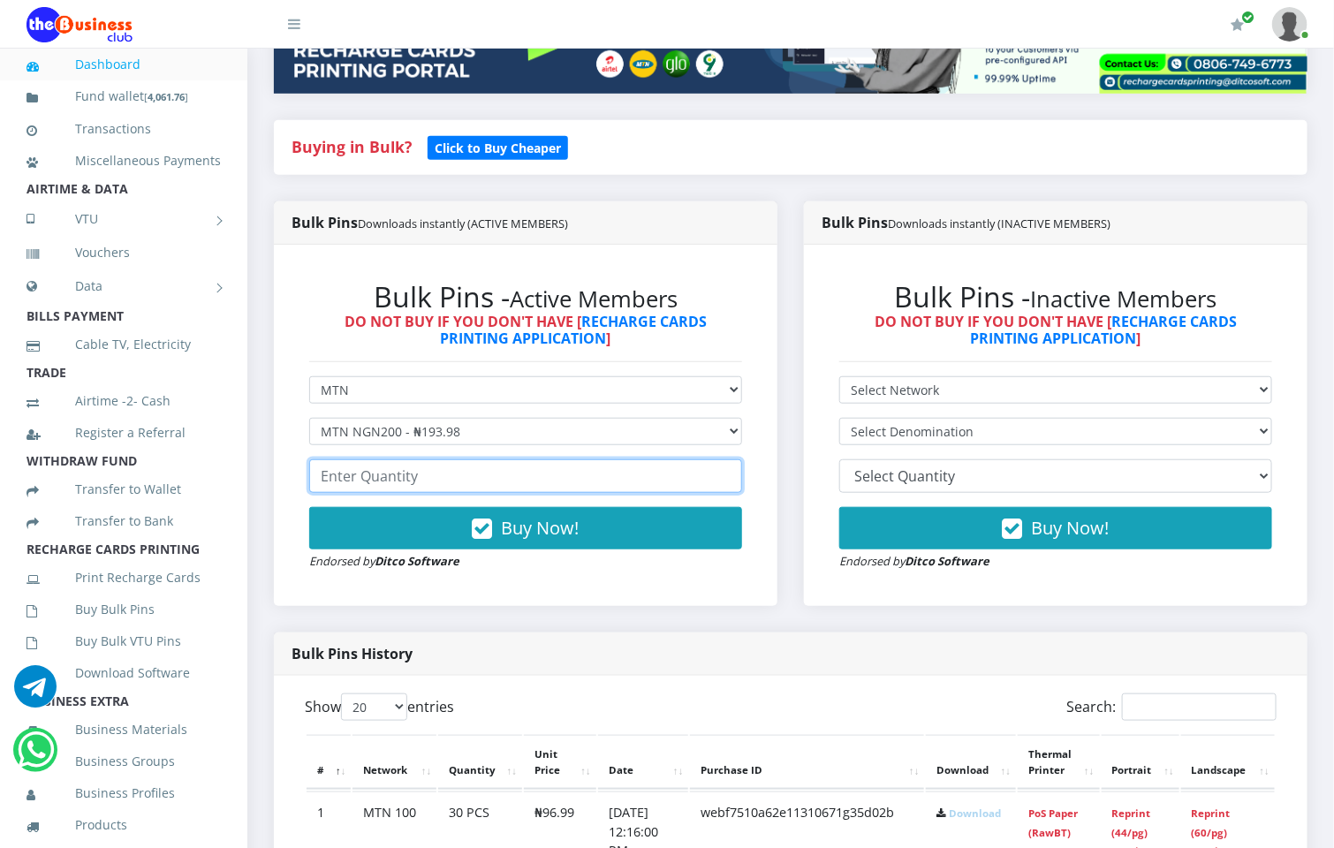
scroll to position [398, 0]
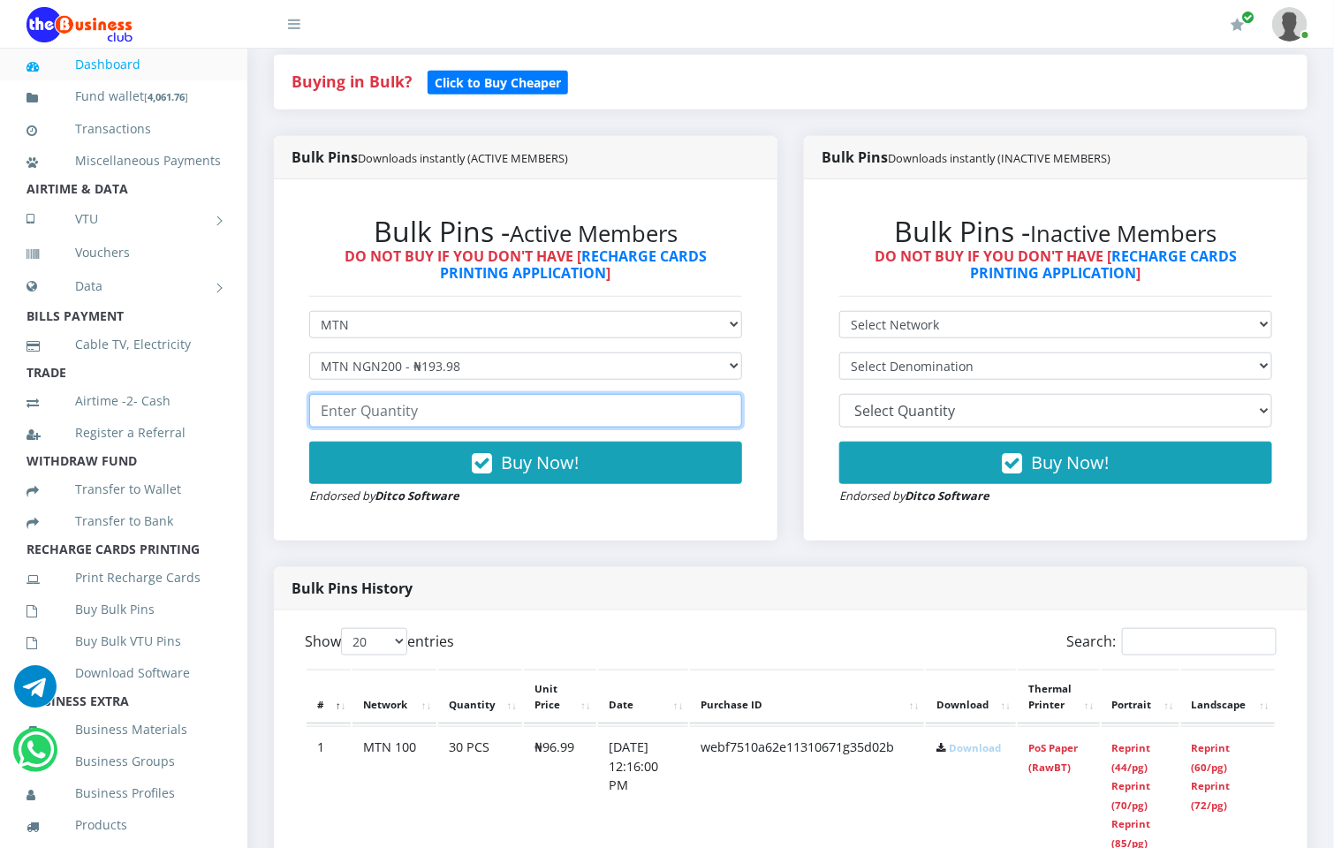
click at [730, 406] on input "number" at bounding box center [525, 411] width 433 height 34
click at [727, 396] on input "-1" at bounding box center [525, 411] width 433 height 34
click at [727, 396] on input "-2" at bounding box center [525, 411] width 433 height 34
click at [727, 396] on input "-3" at bounding box center [525, 411] width 433 height 34
click at [727, 396] on input "-4" at bounding box center [525, 411] width 433 height 34
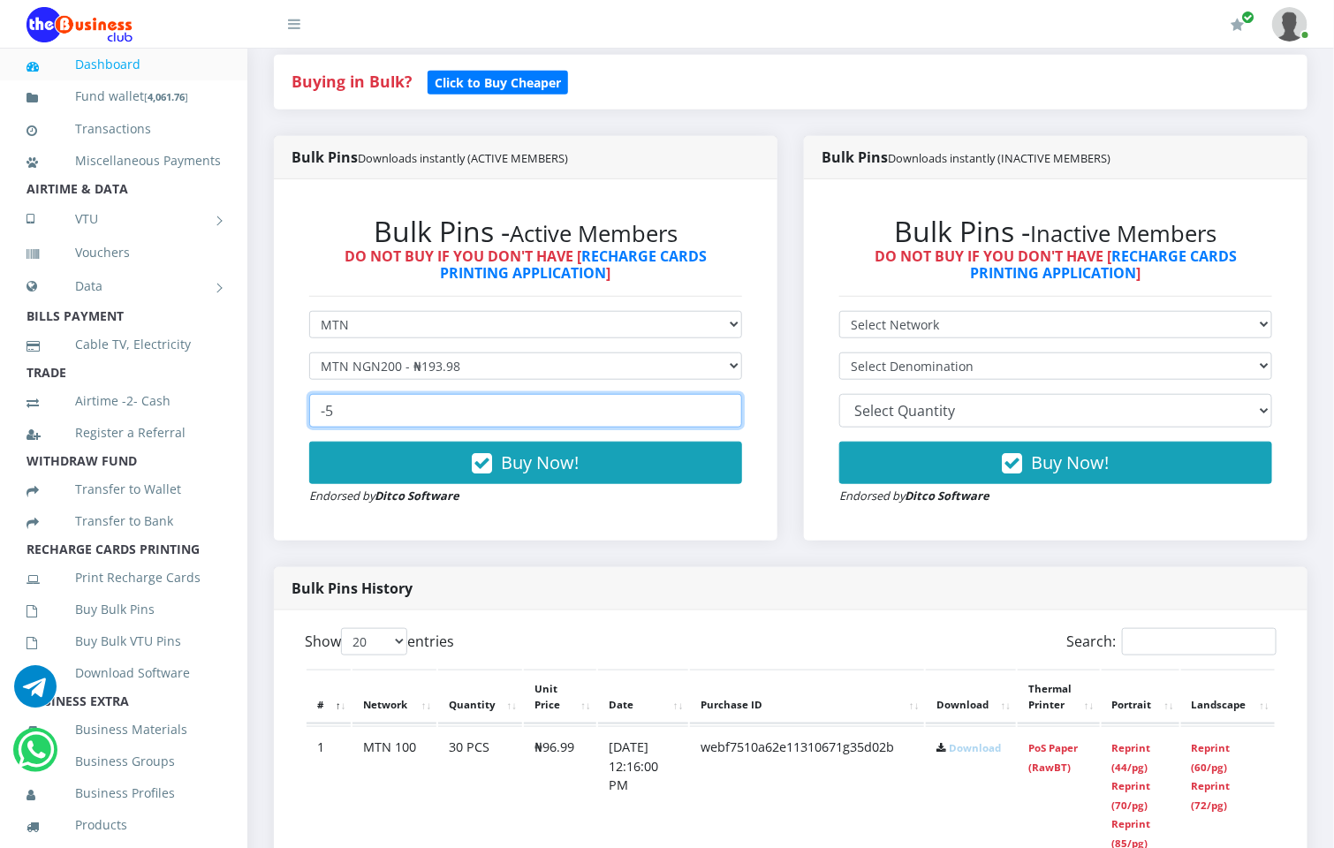
click at [727, 396] on input "-5" at bounding box center [525, 411] width 433 height 34
click at [727, 396] on input "-6" at bounding box center [525, 411] width 433 height 34
click at [727, 396] on input "-7" at bounding box center [525, 411] width 433 height 34
type input "-8"
click at [727, 396] on input "-8" at bounding box center [525, 411] width 433 height 34
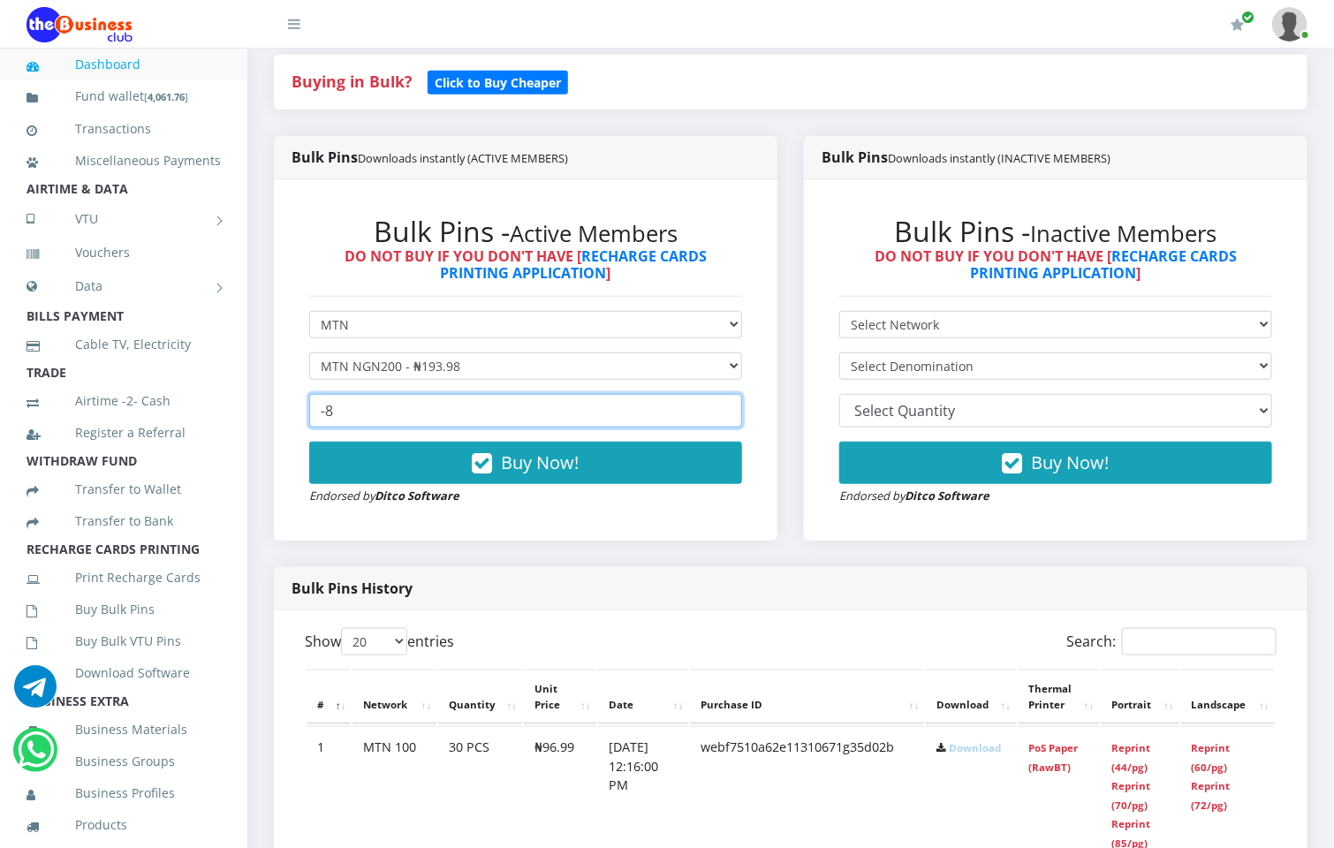
click at [634, 394] on input "-8" at bounding box center [525, 411] width 433 height 34
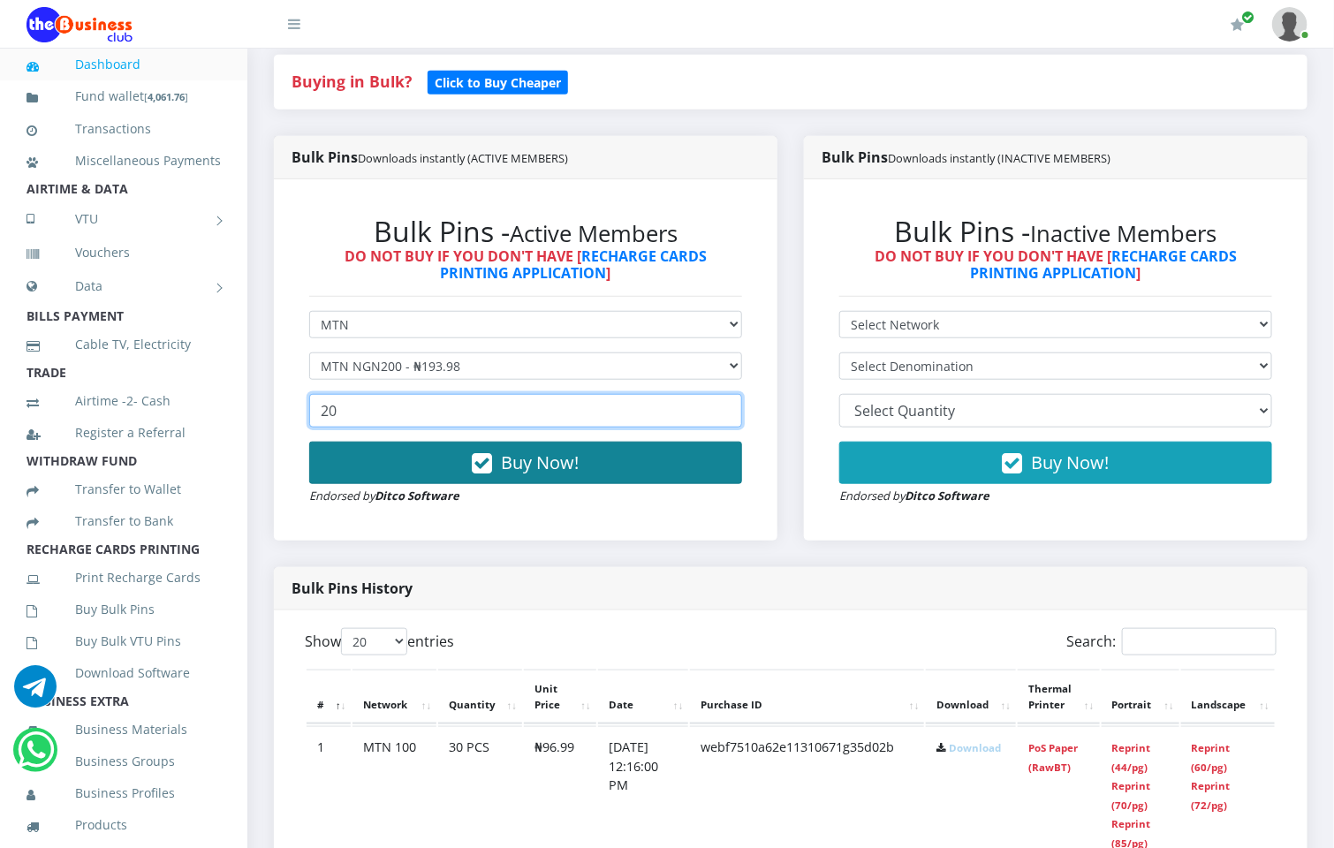
type input "20"
click at [517, 453] on span "Buy Now!" at bounding box center [541, 463] width 78 height 24
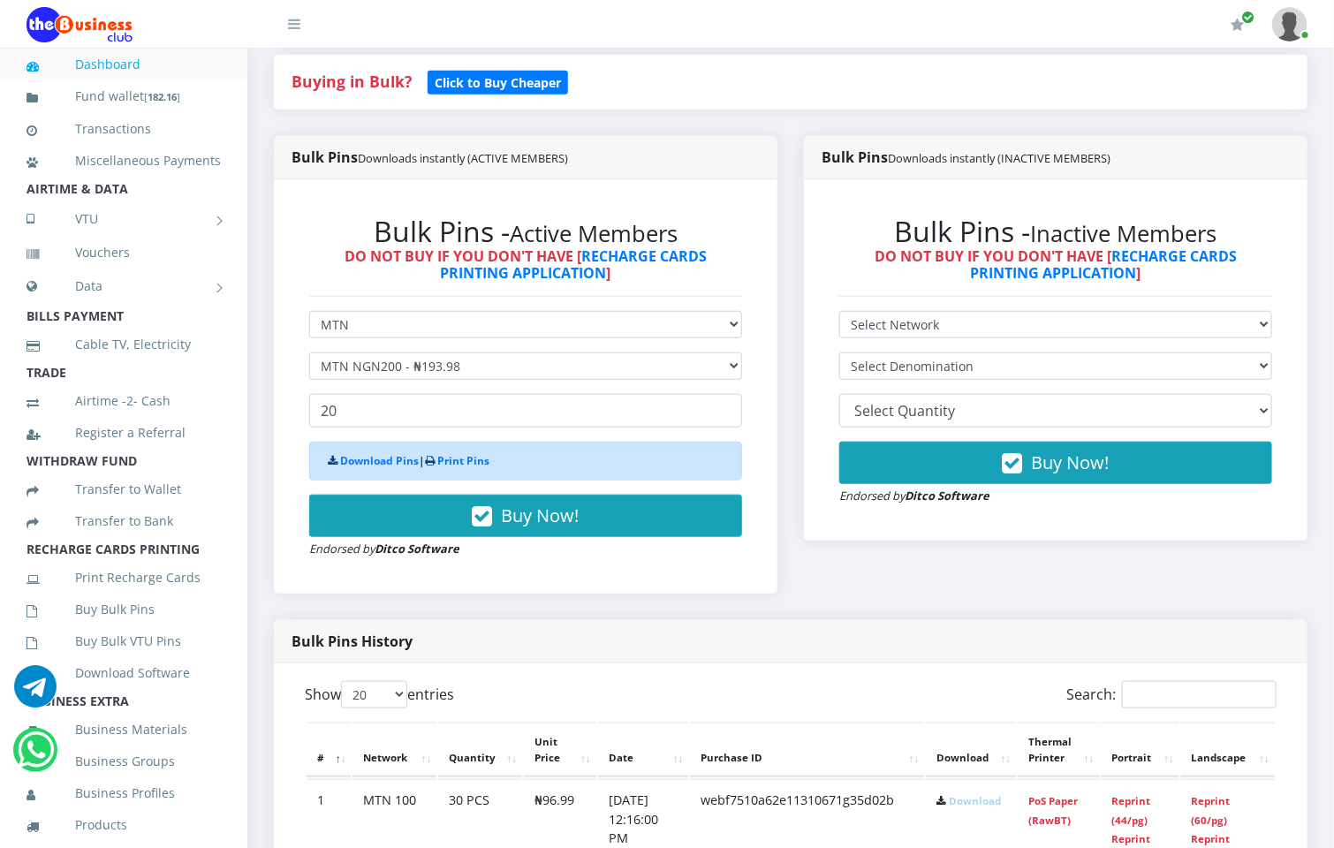
drag, startPoint x: 926, startPoint y: 576, endPoint x: 872, endPoint y: 555, distance: 57.9
click at [872, 555] on div "Bulk Pins Downloads instantly (INACTIVE MEMBERS) Bulk Pins - Inactive Members D…" at bounding box center [1056, 378] width 530 height 485
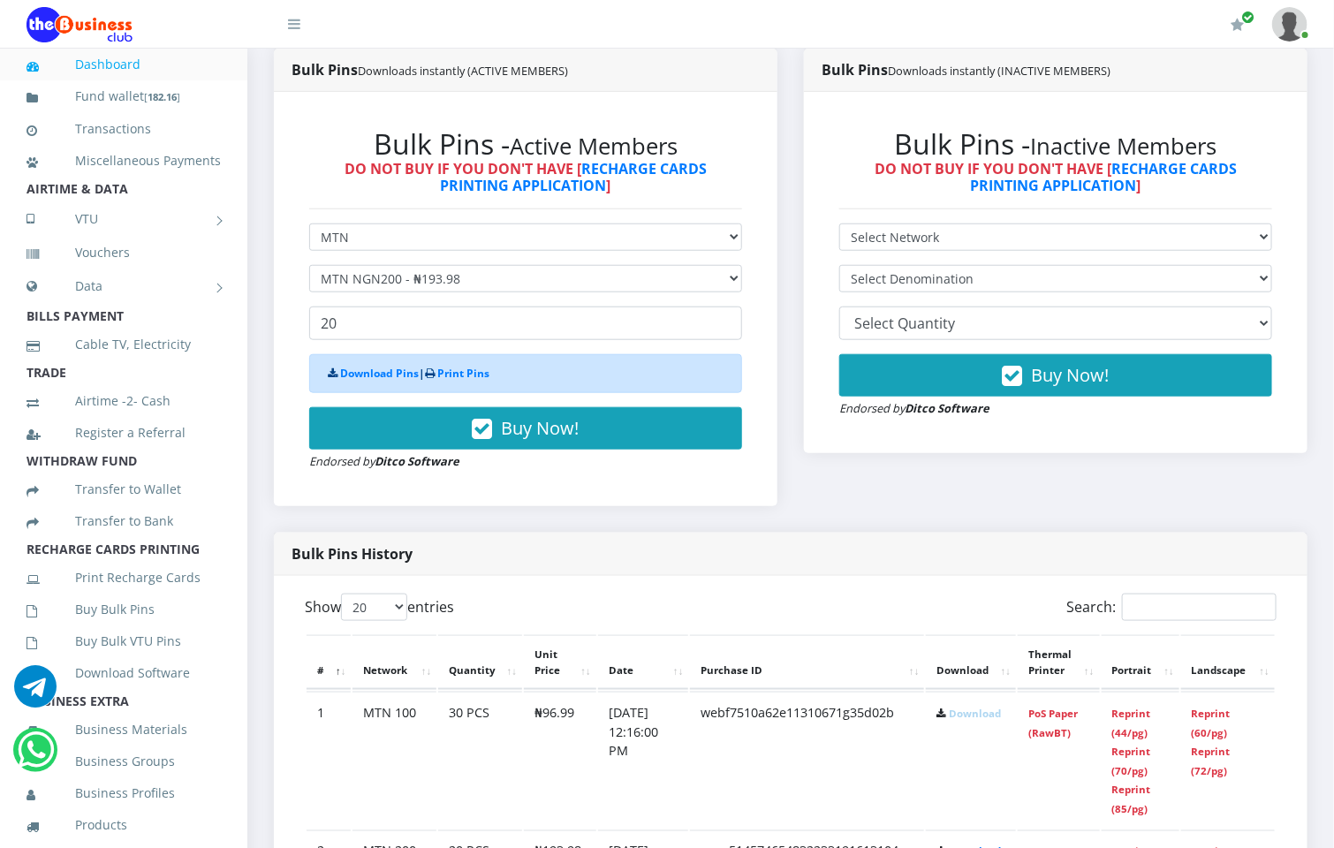
scroll to position [530, 0]
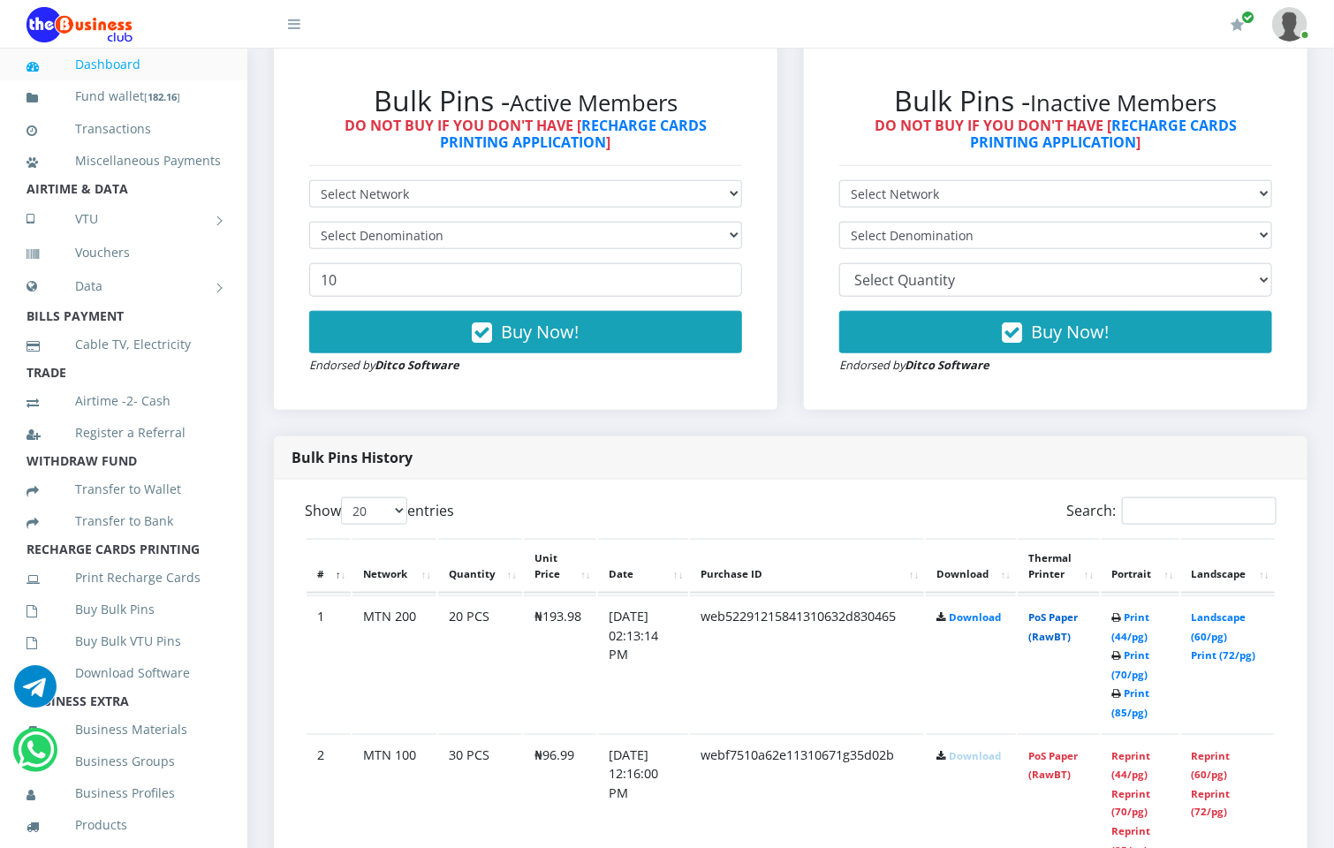
click at [1050, 618] on link "PoS Paper (RawBT)" at bounding box center [1053, 627] width 49 height 33
